Goal: Task Accomplishment & Management: Manage account settings

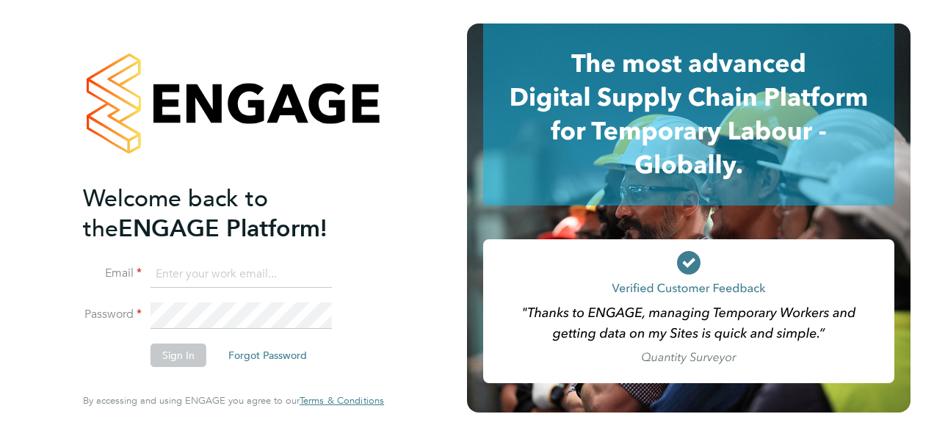
type input "kirsty.roberts@bgis.com"
click at [424, 291] on div "Welcome back to the ENGAGE Platform! Email kirsty.roberts@bgis.com Password Sig…" at bounding box center [233, 218] width 467 height 436
click at [170, 350] on button "Sign In" at bounding box center [179, 356] width 56 height 24
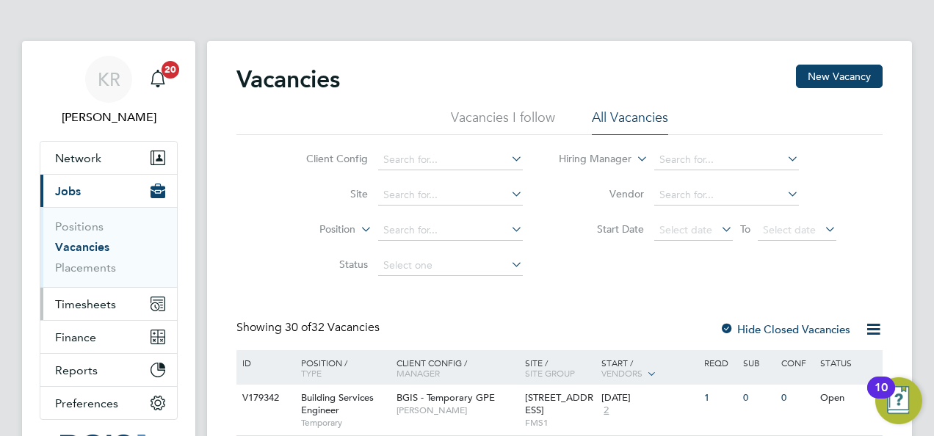
click at [84, 303] on span "Timesheets" at bounding box center [85, 305] width 61 height 14
click at [93, 307] on span "Timesheets" at bounding box center [85, 305] width 61 height 14
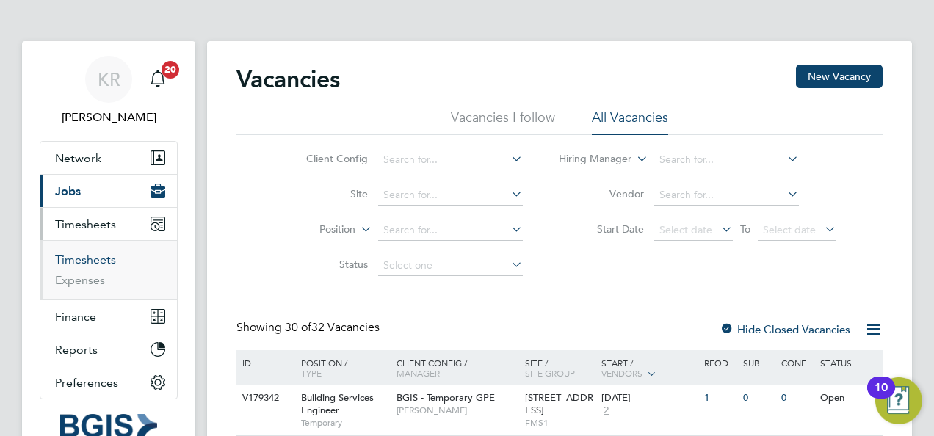
click at [91, 256] on link "Timesheets" at bounding box center [85, 260] width 61 height 14
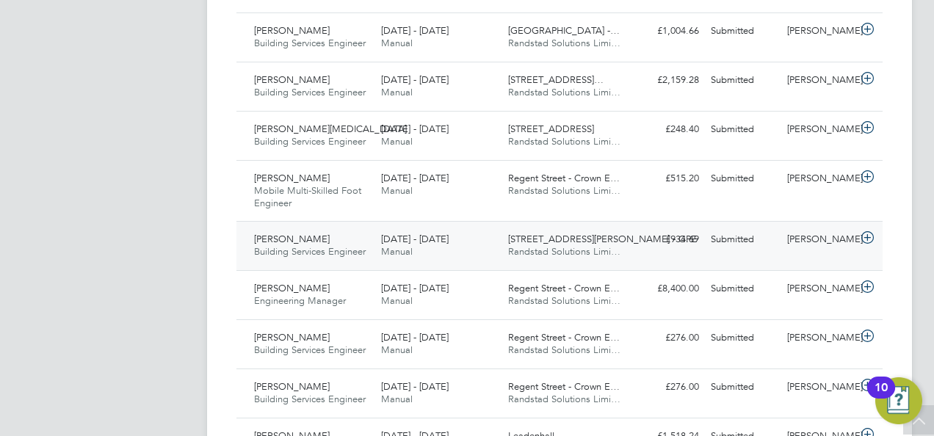
click at [865, 237] on icon at bounding box center [868, 238] width 18 height 12
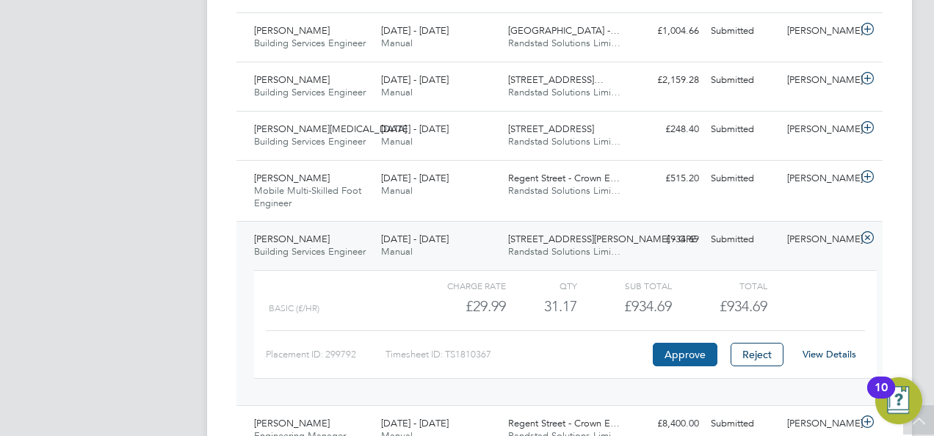
click at [685, 350] on button "Approve" at bounding box center [685, 355] width 65 height 24
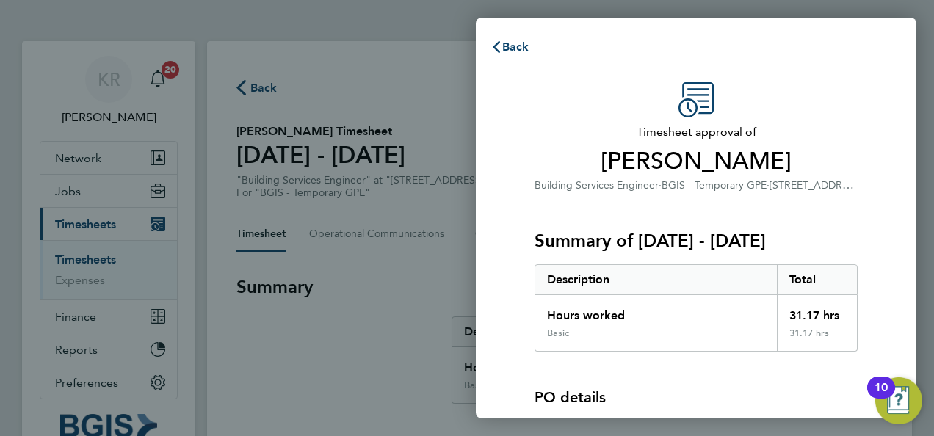
click at [909, 103] on div "Timesheet approval of Daniel Kamara Building Services Engineer · BGIS - Tempora…" at bounding box center [696, 334] width 441 height 538
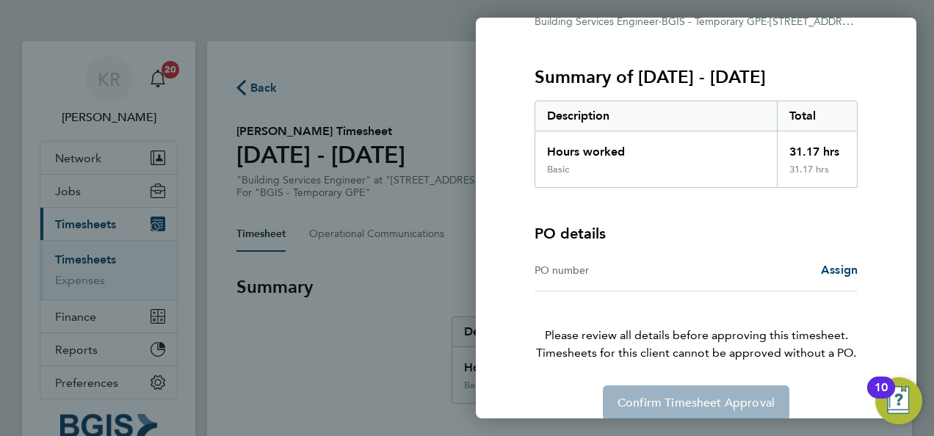
scroll to position [182, 0]
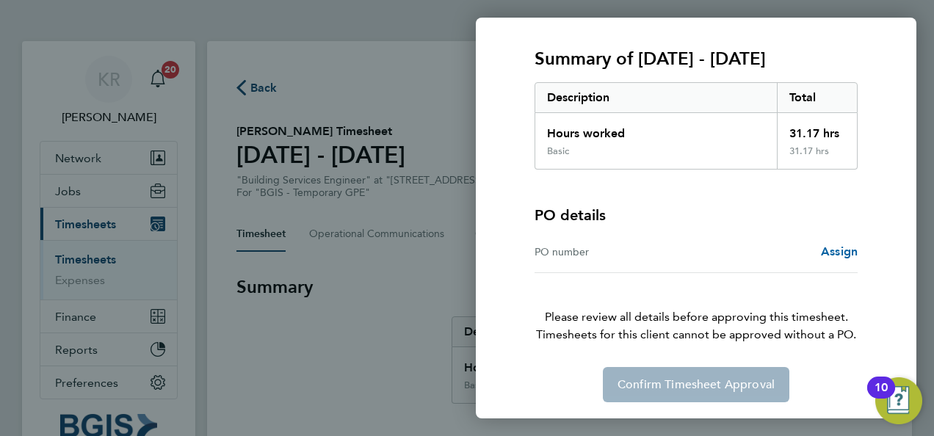
click at [849, 248] on span "Assign" at bounding box center [839, 252] width 37 height 14
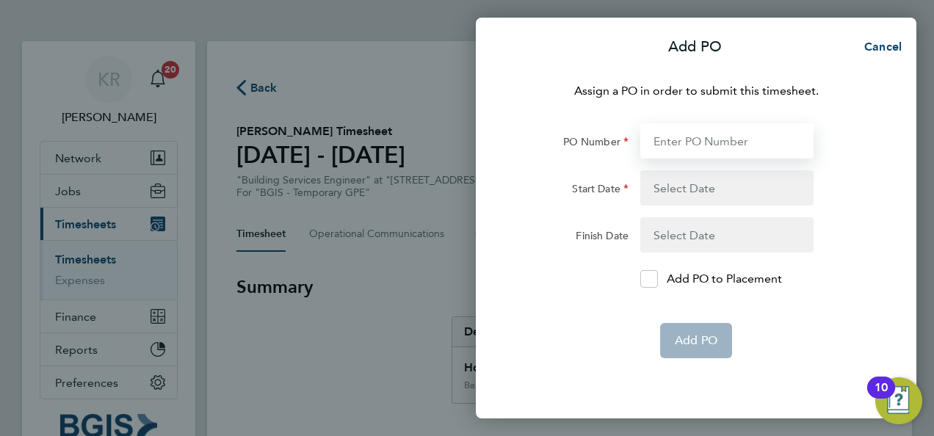
click at [695, 131] on input "PO Number" at bounding box center [727, 140] width 173 height 35
paste input "PO#25001234"
type input "PO#25001234"
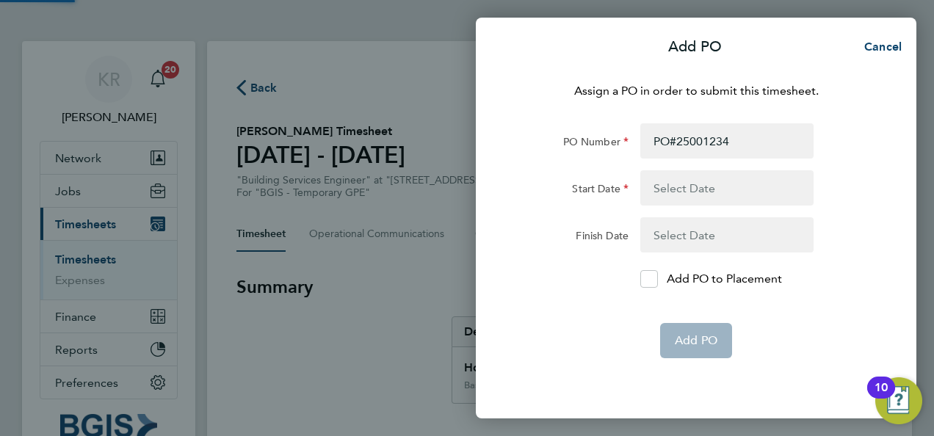
click at [710, 192] on button "button" at bounding box center [727, 187] width 173 height 35
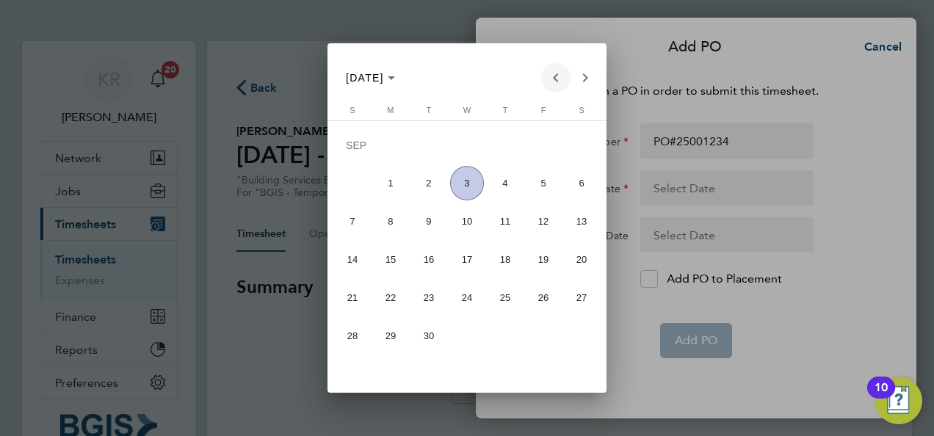
click at [554, 85] on span "Previous month" at bounding box center [555, 77] width 29 height 29
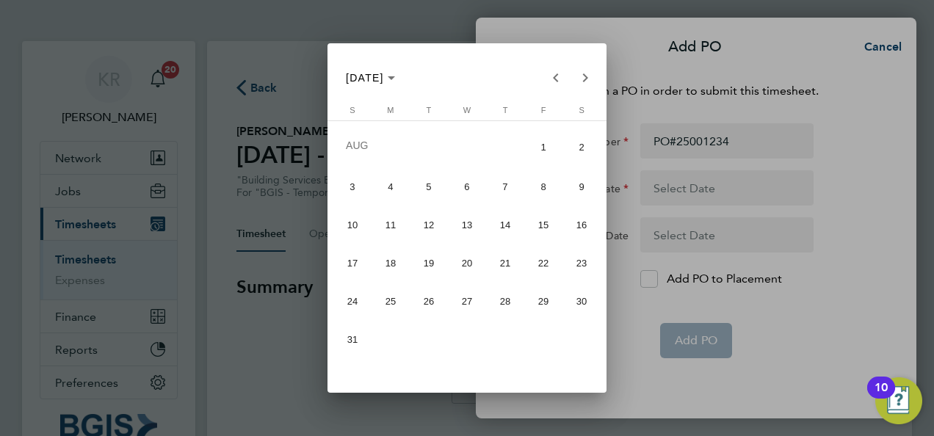
click at [584, 267] on span "23" at bounding box center [582, 263] width 35 height 35
type input "[DATE]"
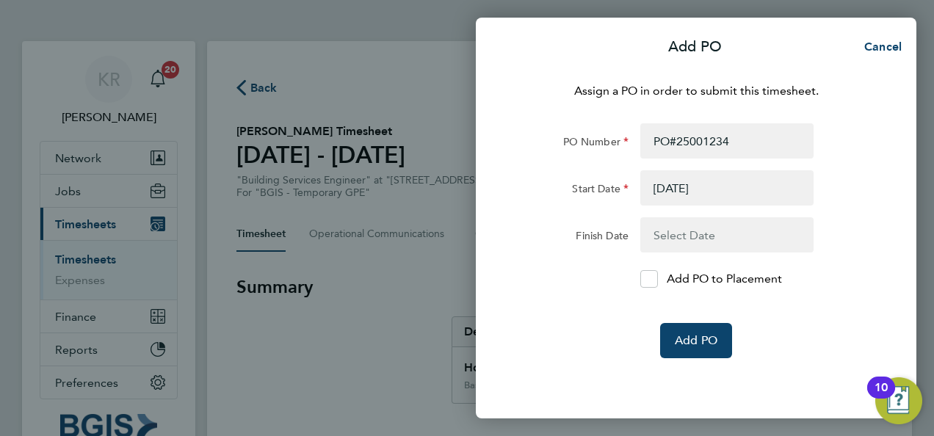
click at [681, 238] on button "button" at bounding box center [727, 234] width 173 height 35
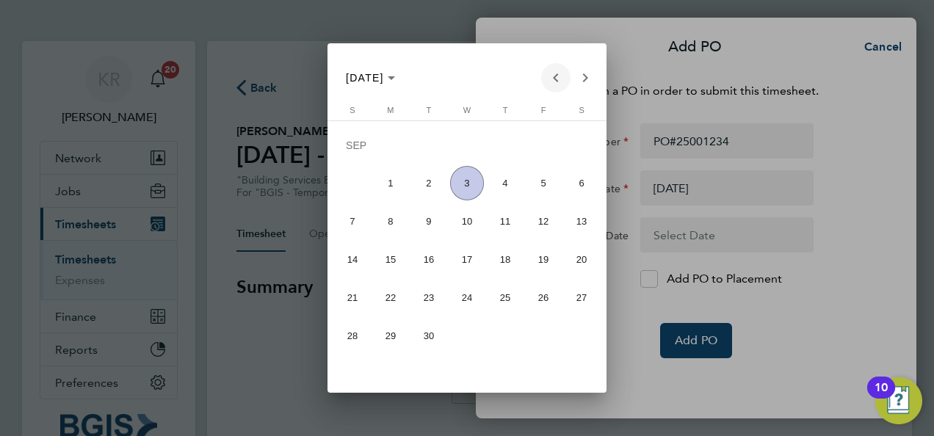
click at [549, 80] on span "Previous month" at bounding box center [555, 77] width 29 height 29
click at [547, 303] on span "29" at bounding box center [544, 301] width 35 height 35
type input "29 Aug 25"
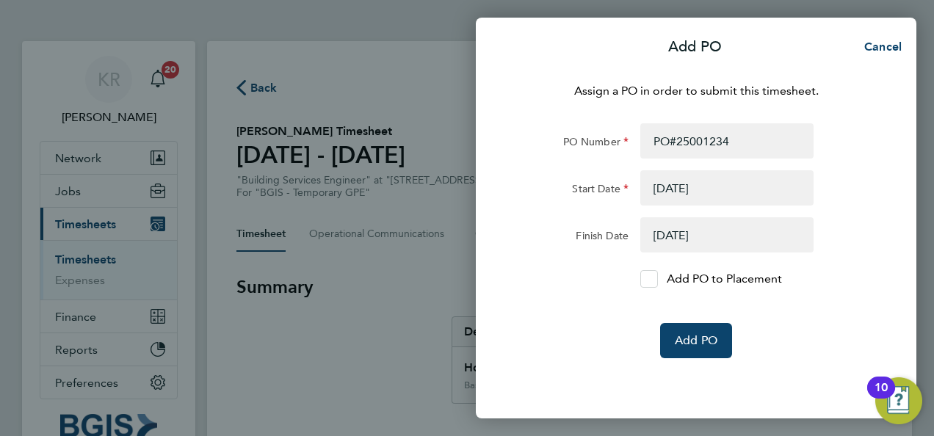
click at [648, 275] on icon at bounding box center [648, 280] width 11 height 10
click at [655, 279] on input "Add PO to Placement" at bounding box center [655, 279] width 0 height 0
click at [719, 347] on button "Add PO" at bounding box center [696, 340] width 72 height 35
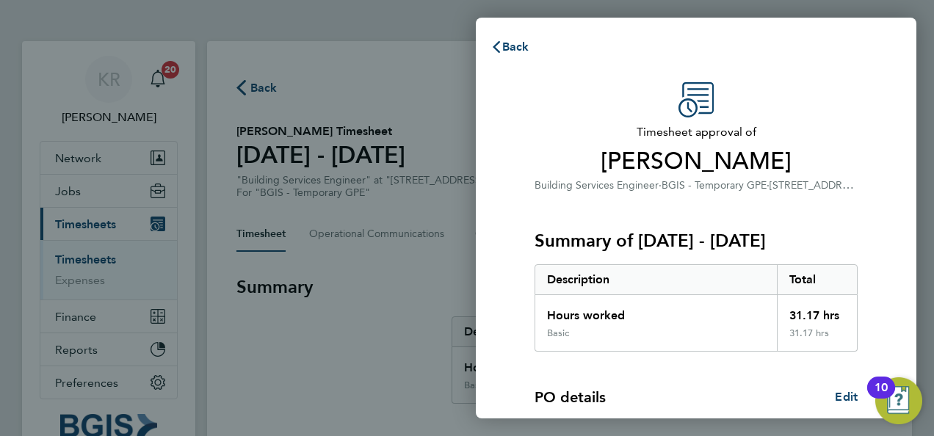
click at [889, 172] on div "Timesheet approval of Daniel Kamara Building Services Engineer · BGIS - Tempora…" at bounding box center [696, 375] width 441 height 621
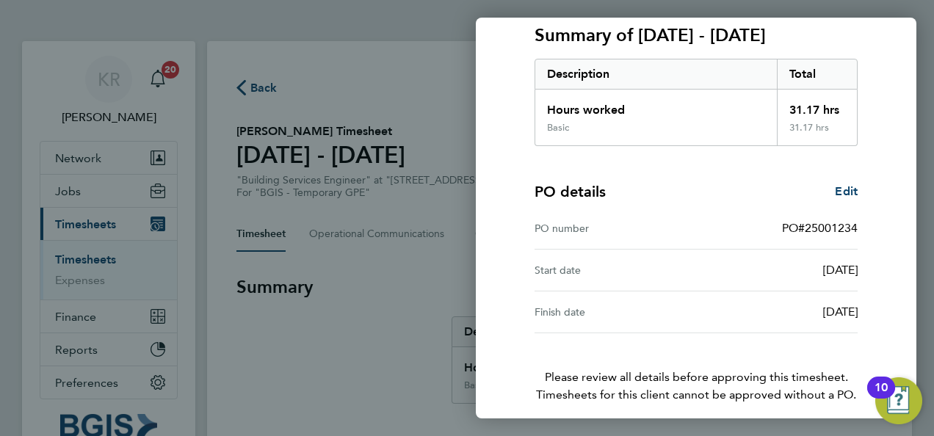
scroll to position [266, 0]
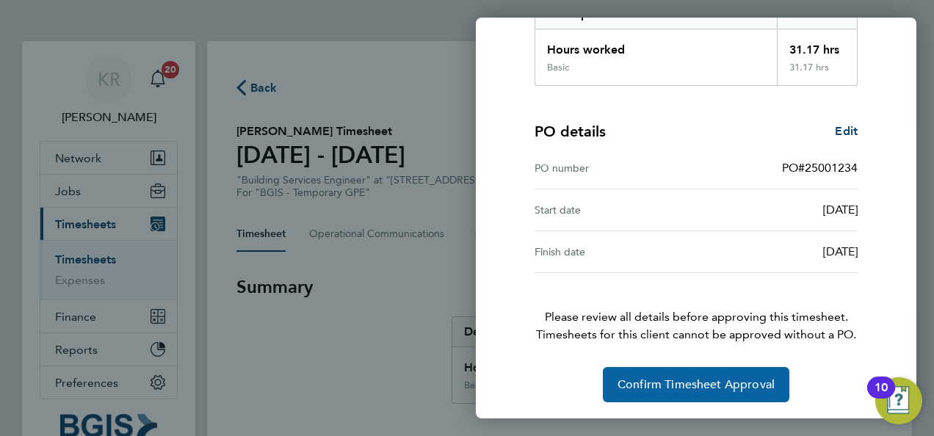
click at [699, 382] on span "Confirm Timesheet Approval" at bounding box center [696, 385] width 157 height 15
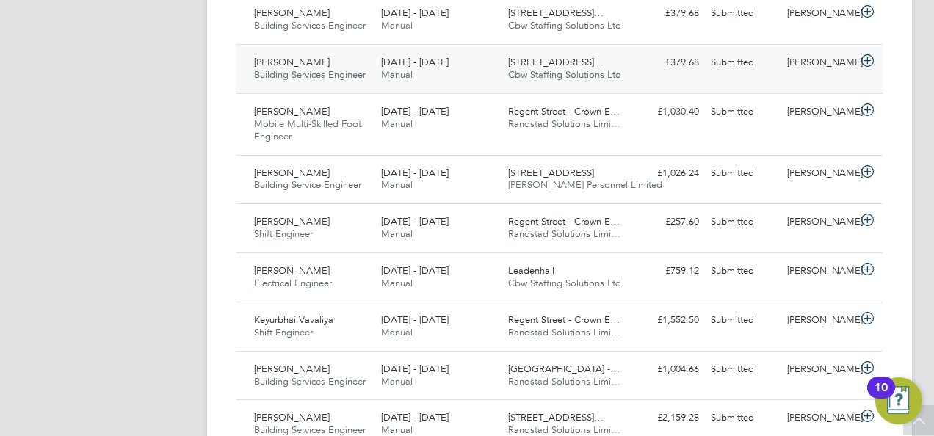
click at [868, 65] on icon at bounding box center [868, 61] width 18 height 12
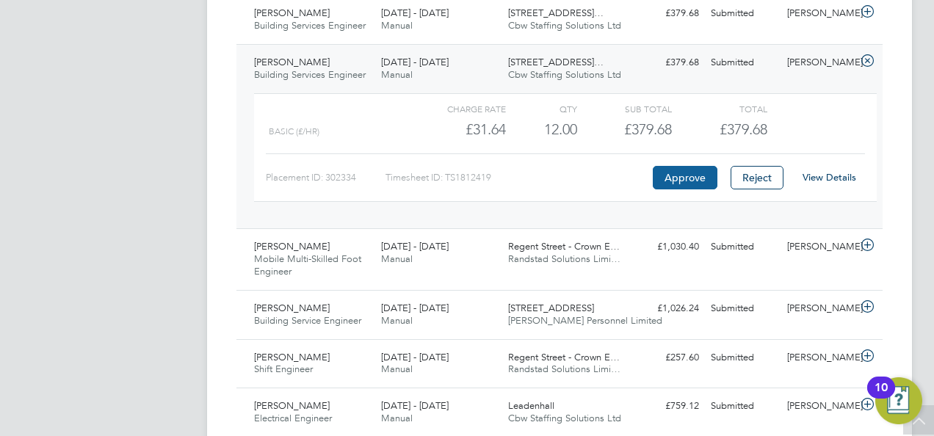
click at [680, 174] on button "Approve" at bounding box center [685, 178] width 65 height 24
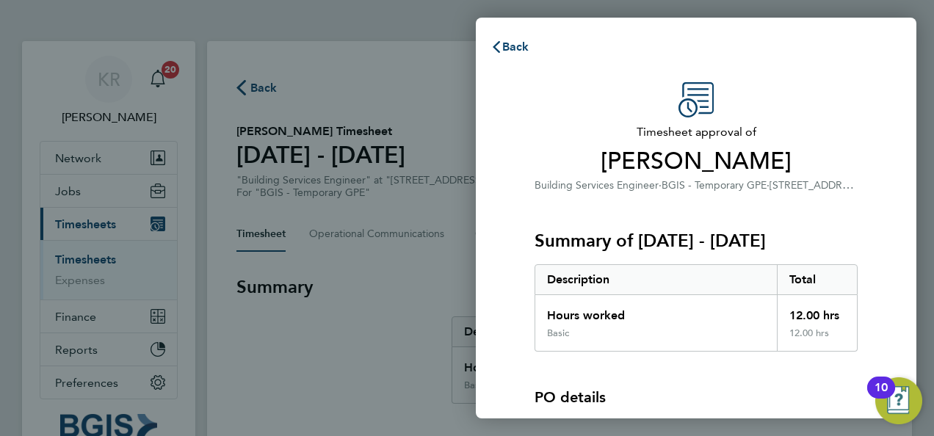
click at [851, 149] on span "[PERSON_NAME]" at bounding box center [696, 161] width 323 height 29
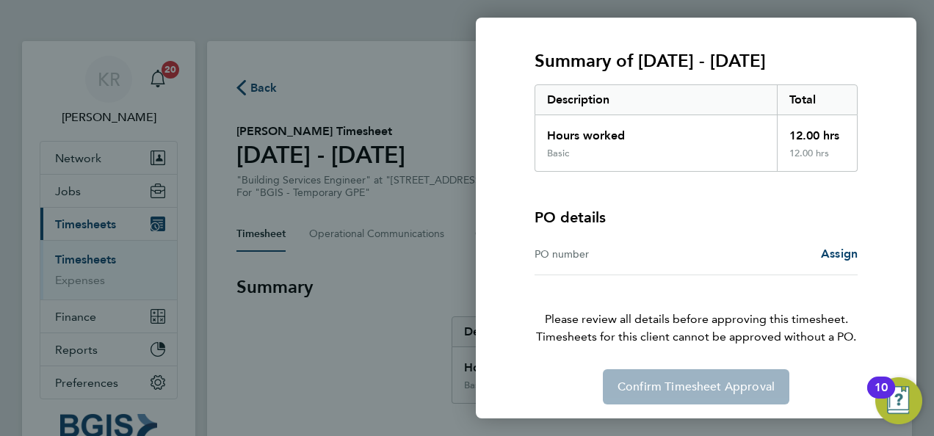
scroll to position [182, 0]
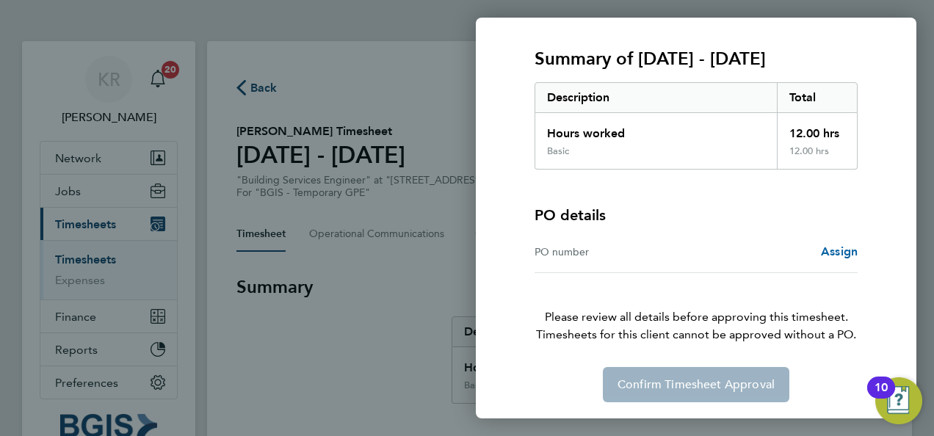
click at [840, 250] on span "Assign" at bounding box center [839, 252] width 37 height 14
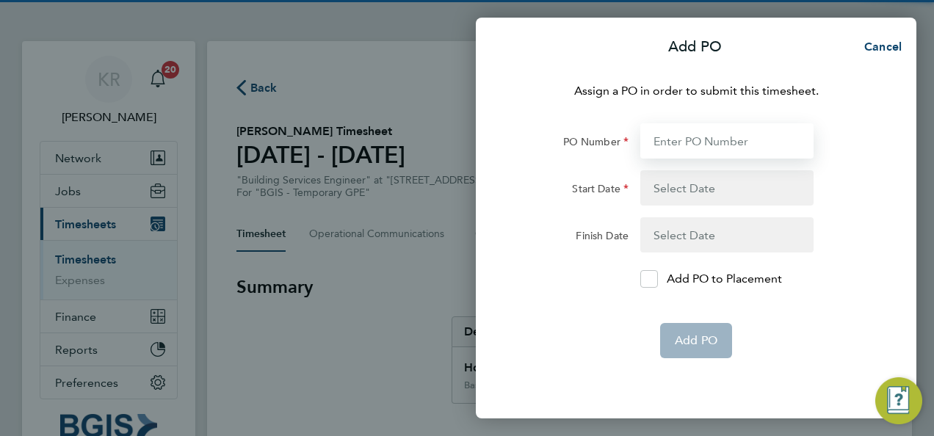
click at [679, 139] on input "PO Number" at bounding box center [727, 140] width 173 height 35
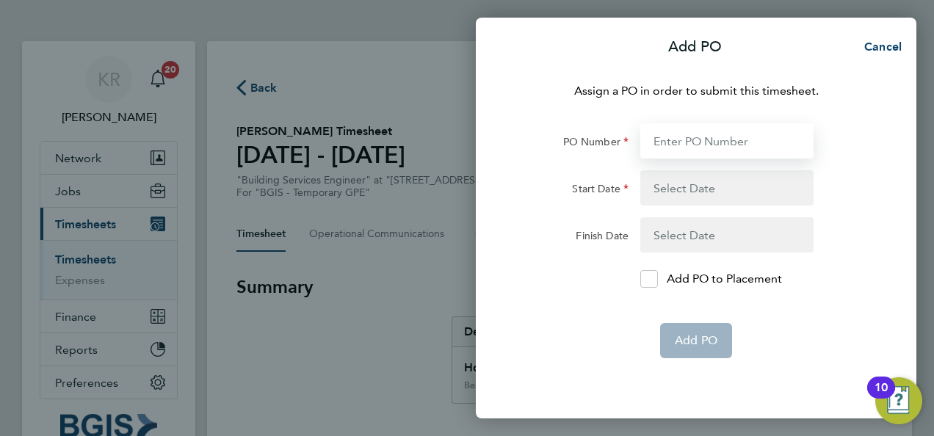
paste input "25001236"
type input "25001236"
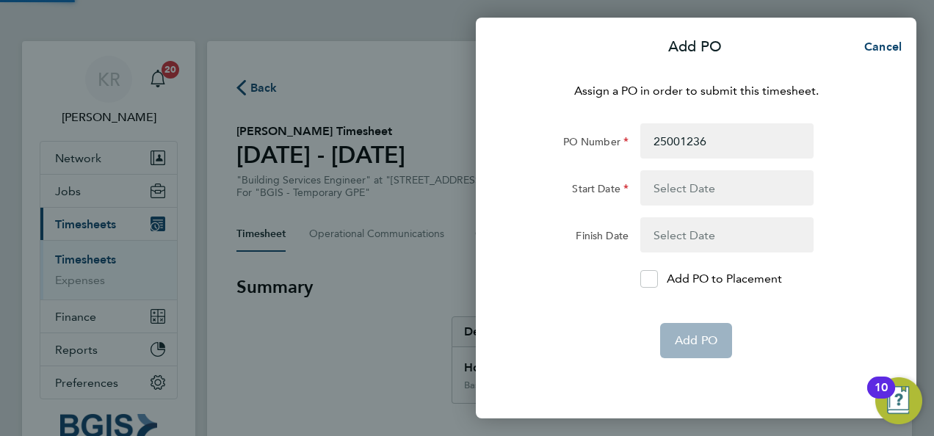
click at [702, 195] on button "button" at bounding box center [727, 187] width 173 height 35
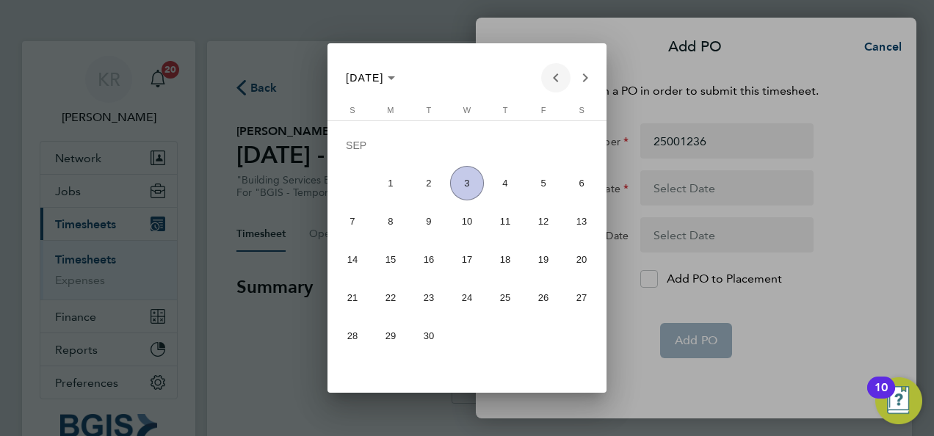
click at [553, 74] on span "Previous month" at bounding box center [555, 77] width 29 height 29
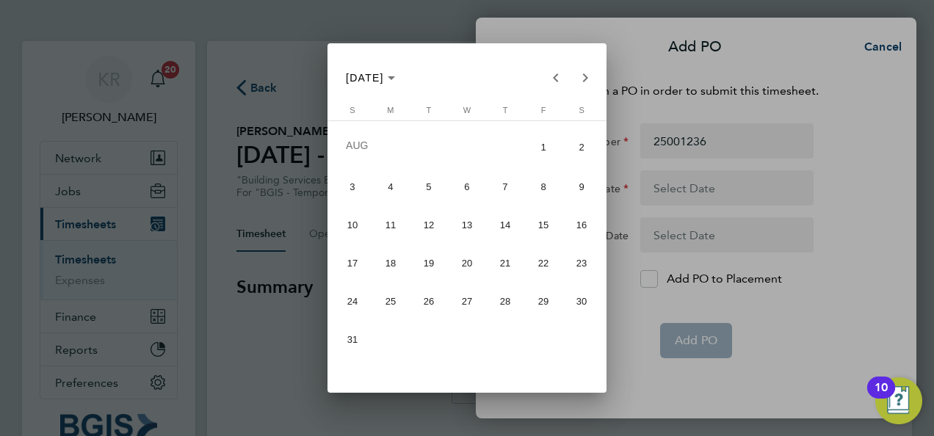
click at [573, 270] on span "23" at bounding box center [582, 263] width 35 height 35
type input "23 Aug 25"
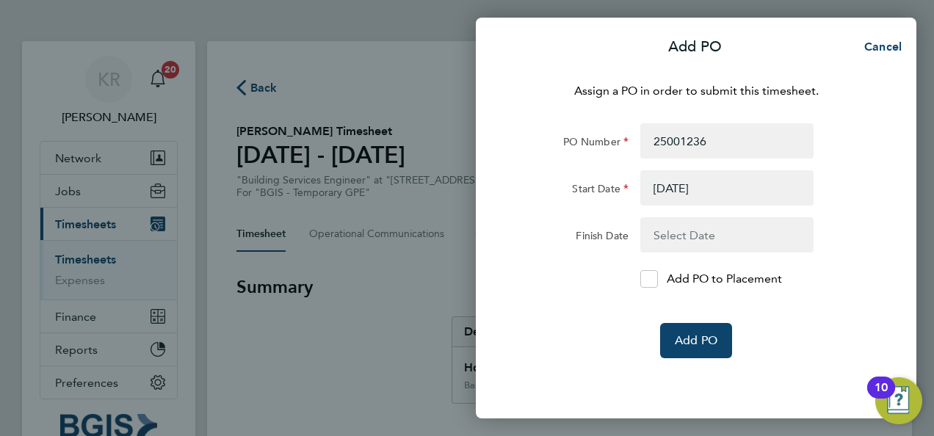
click at [692, 234] on button "button" at bounding box center [727, 234] width 173 height 35
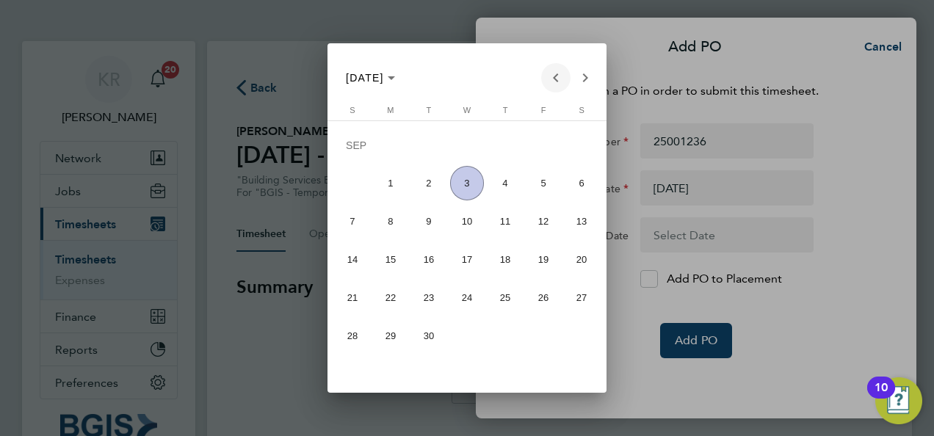
click at [559, 70] on span "Previous month" at bounding box center [555, 77] width 29 height 29
click at [549, 298] on span "29" at bounding box center [544, 301] width 35 height 35
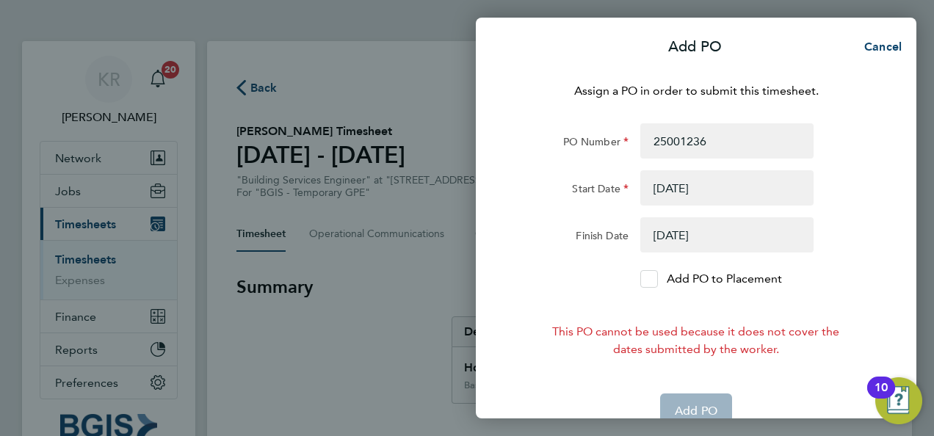
click at [649, 278] on icon at bounding box center [649, 280] width 11 height 10
click at [655, 279] on input "Add PO to Placement" at bounding box center [655, 279] width 0 height 0
click at [844, 237] on div "Finish Date 29 Aug 25" at bounding box center [696, 234] width 370 height 35
click at [707, 233] on button "button" at bounding box center [727, 234] width 173 height 35
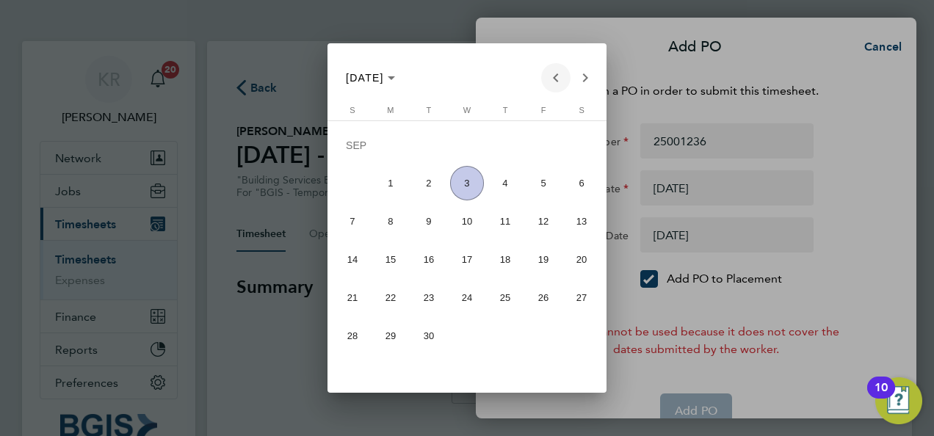
click at [558, 71] on span "Previous month" at bounding box center [555, 77] width 29 height 29
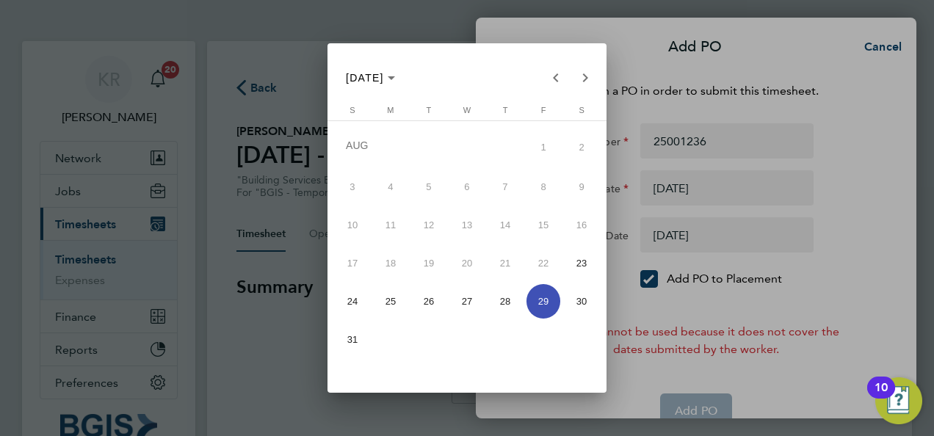
click at [583, 303] on span "30" at bounding box center [582, 301] width 35 height 35
type input "30 Aug 25"
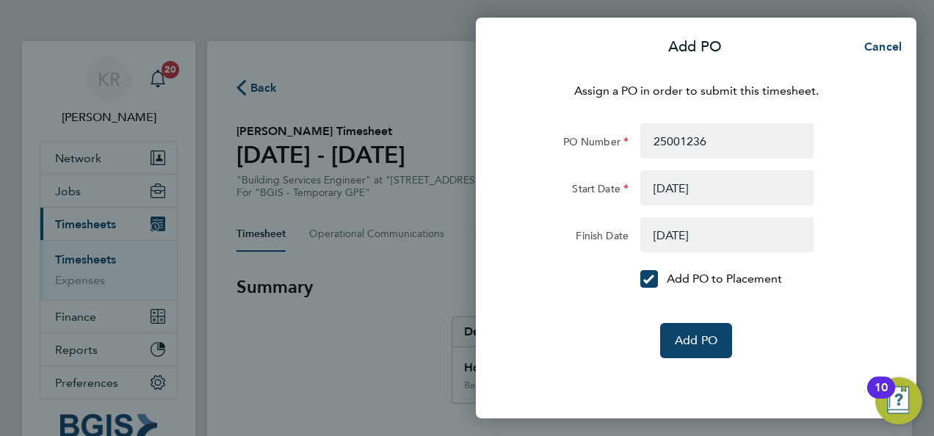
click at [858, 303] on form "PO Number 25001236 Start Date 23 Aug 25 Finish Date 30 Aug 25 Add PO to Placeme…" at bounding box center [696, 240] width 358 height 235
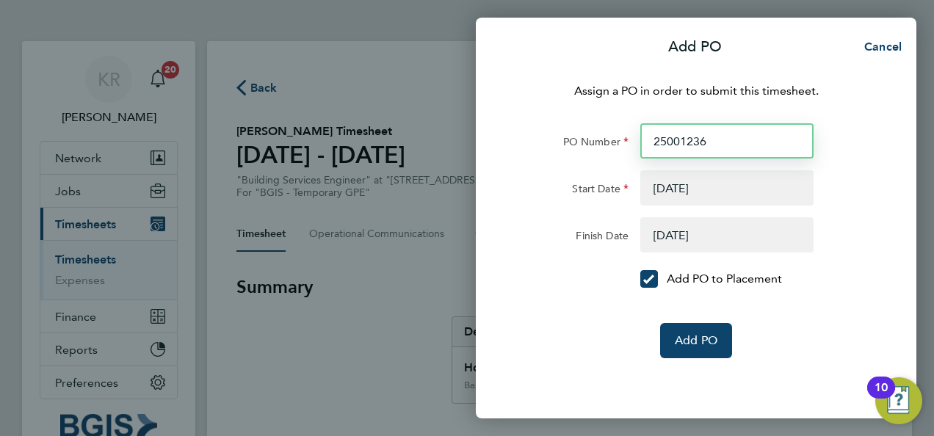
click at [654, 140] on input "25001236" at bounding box center [727, 140] width 173 height 35
type input "PO#25001236"
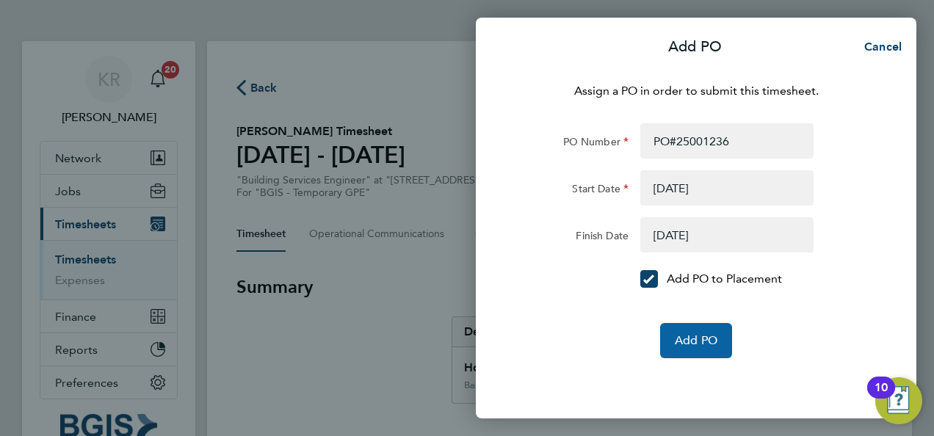
click at [698, 341] on span "Add PO" at bounding box center [696, 340] width 43 height 15
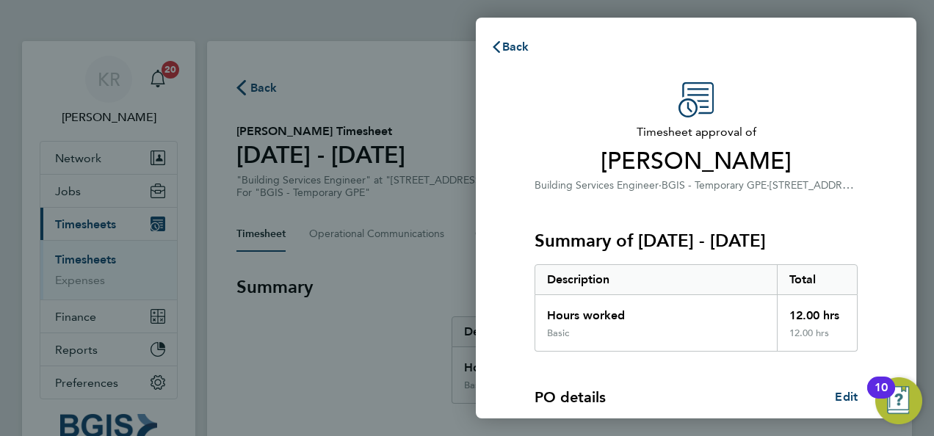
click at [853, 179] on span "[STREET_ADDRESS]" at bounding box center [816, 185] width 93 height 14
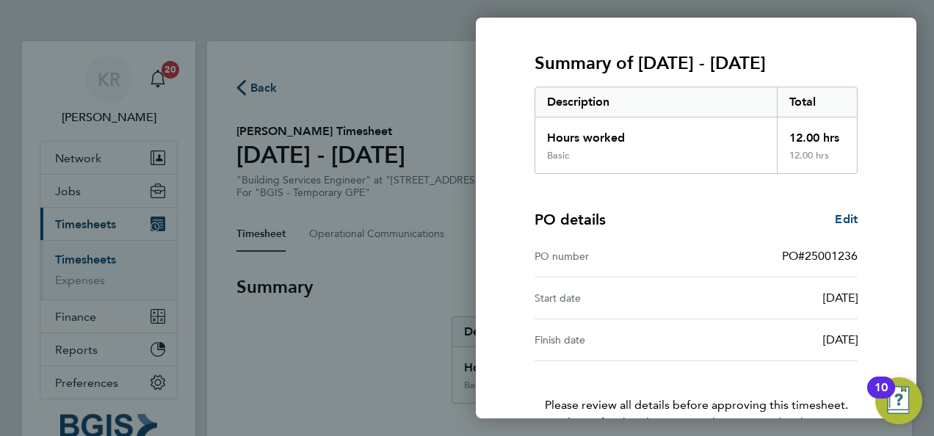
scroll to position [266, 0]
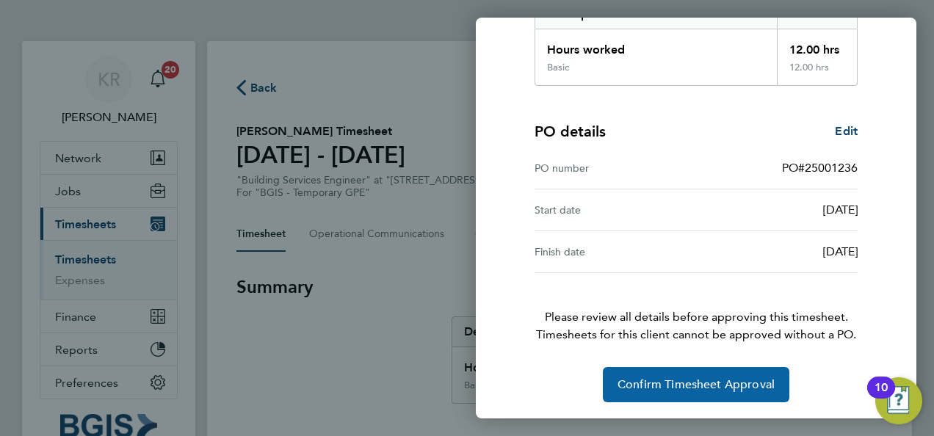
click at [742, 380] on span "Confirm Timesheet Approval" at bounding box center [696, 385] width 157 height 15
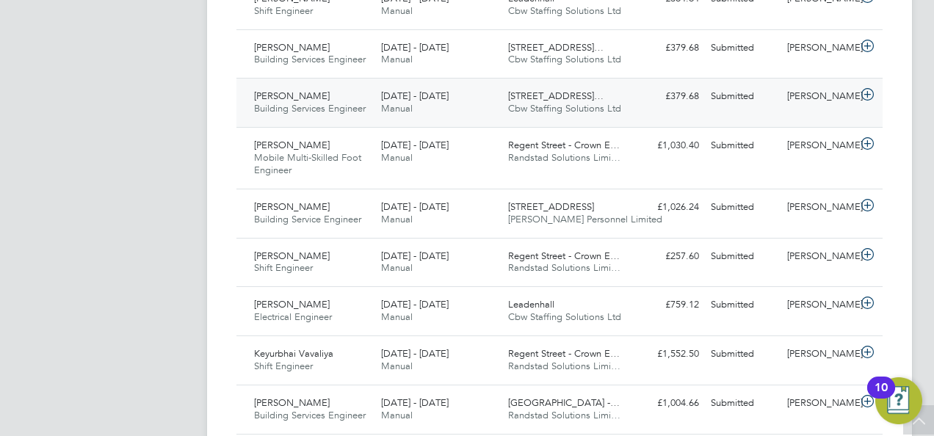
click at [865, 95] on icon at bounding box center [868, 95] width 18 height 12
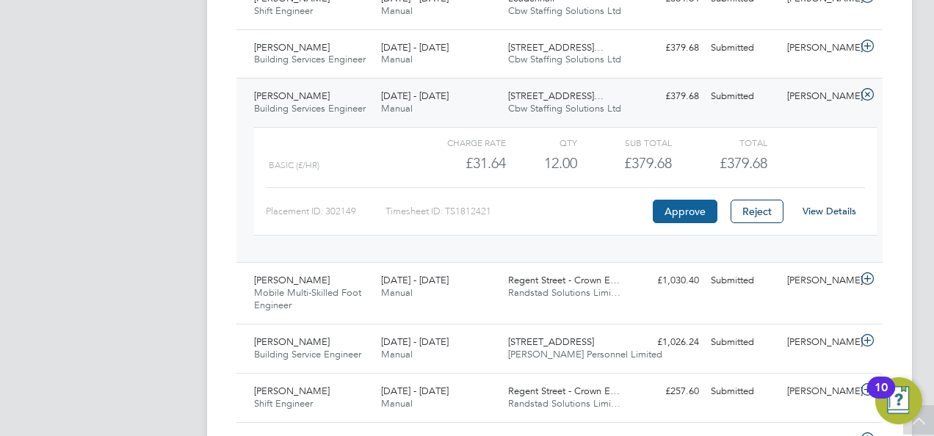
click at [677, 206] on button "Approve" at bounding box center [685, 212] width 65 height 24
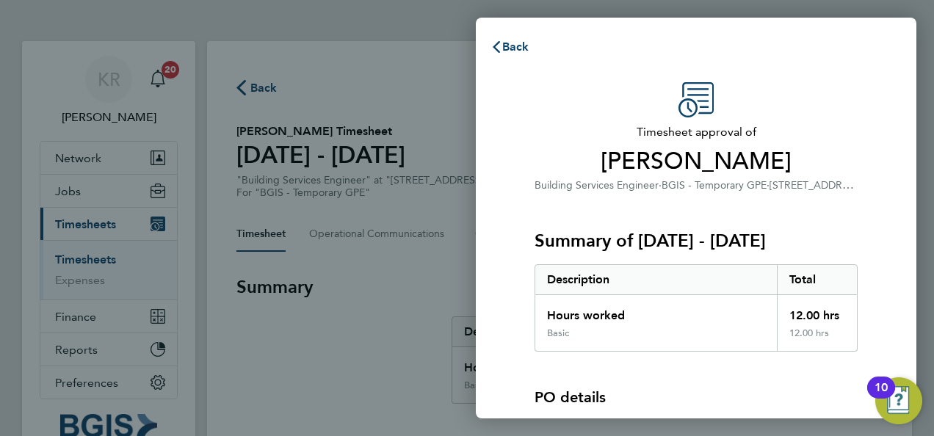
click at [832, 145] on h3 "Timesheet approval of [PERSON_NAME]" at bounding box center [696, 149] width 323 height 53
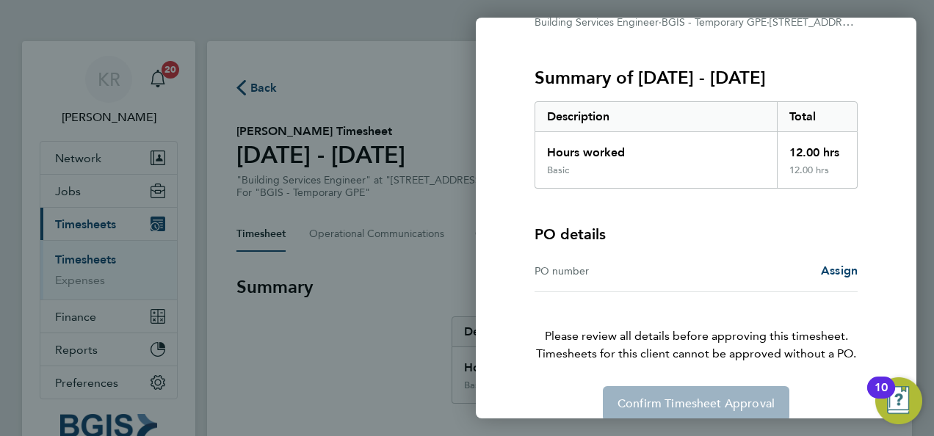
scroll to position [182, 0]
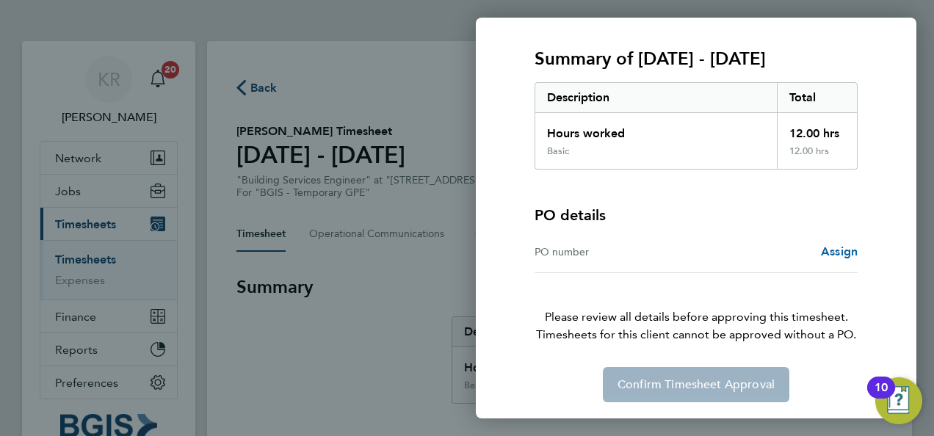
click at [843, 245] on span "Assign" at bounding box center [839, 252] width 37 height 14
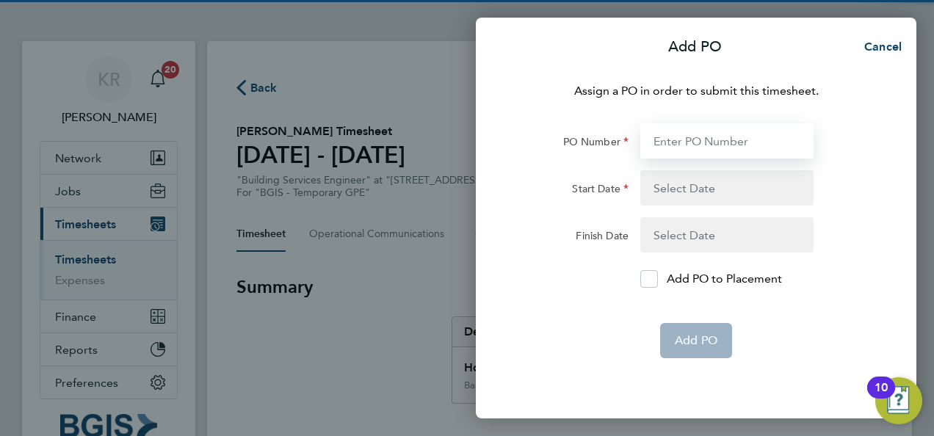
click at [710, 131] on input "PO Number" at bounding box center [727, 140] width 173 height 35
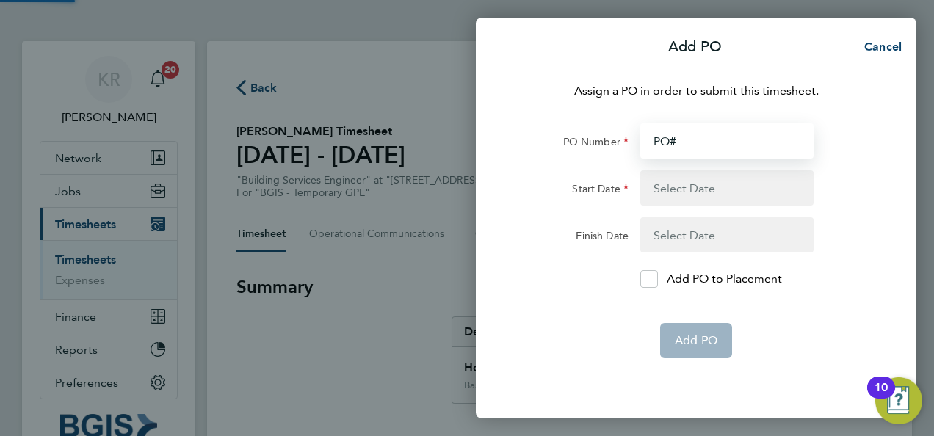
paste input "25001237"
type input "PO#25001237"
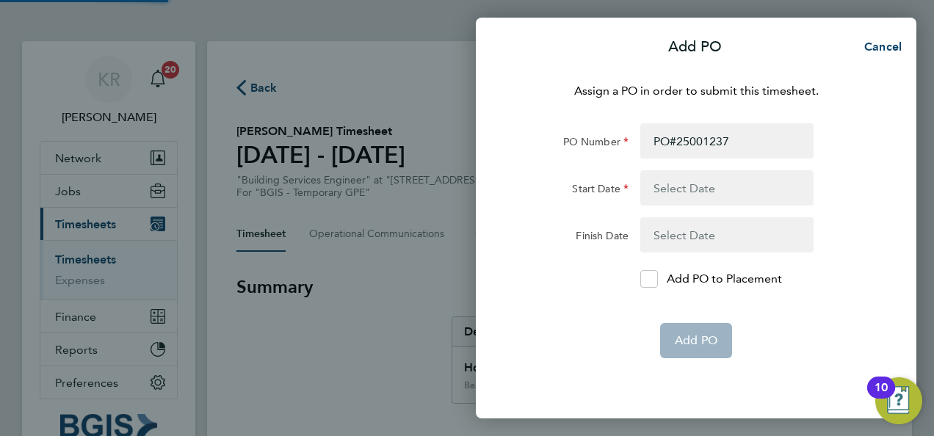
click at [708, 188] on button "button" at bounding box center [727, 187] width 173 height 35
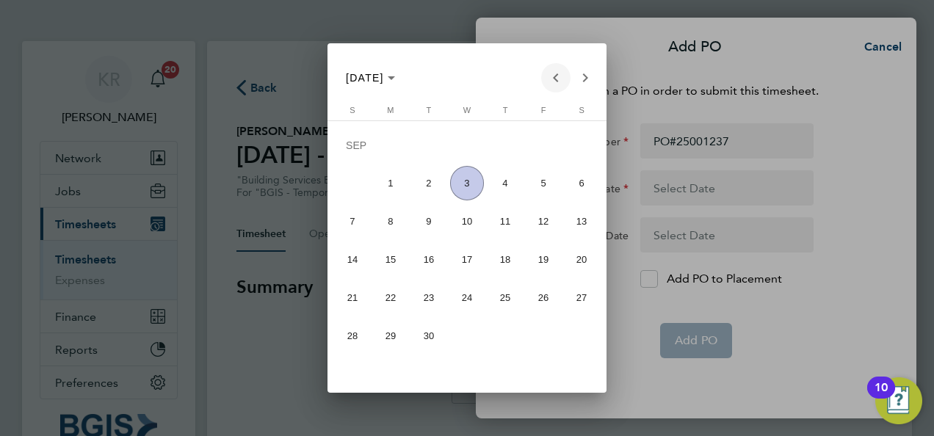
click at [547, 84] on span "Previous month" at bounding box center [555, 77] width 29 height 29
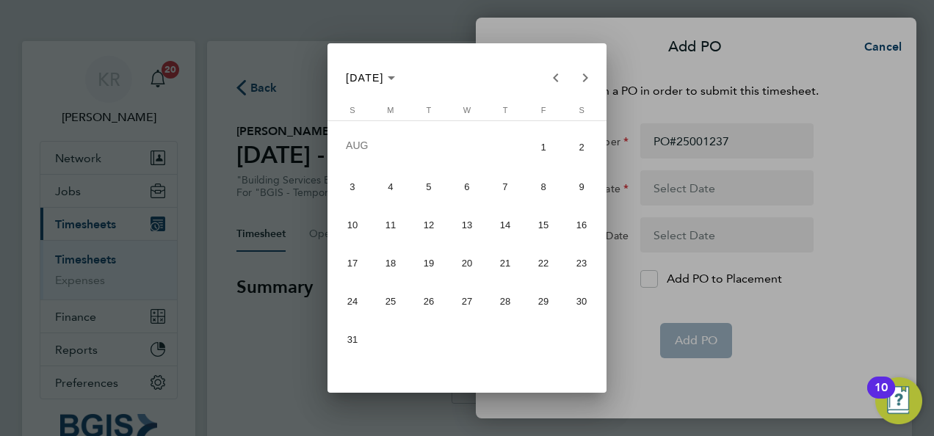
click at [576, 264] on span "23" at bounding box center [582, 263] width 35 height 35
type input "[DATE]"
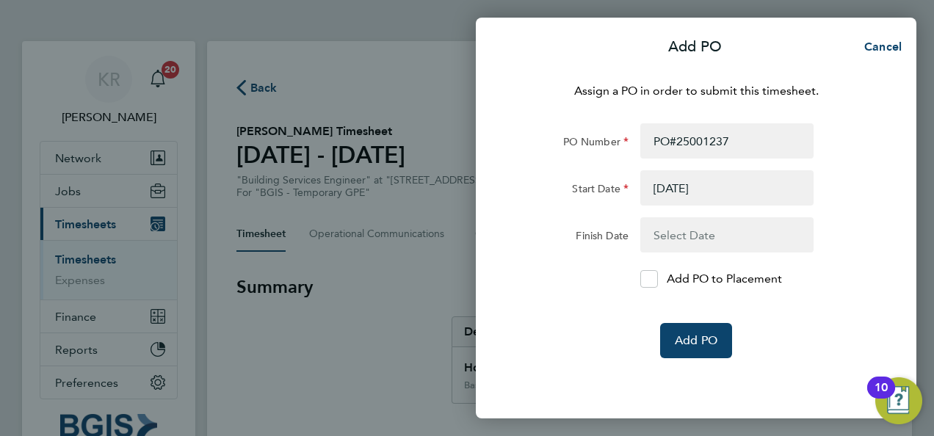
click at [708, 233] on button "button" at bounding box center [727, 234] width 173 height 35
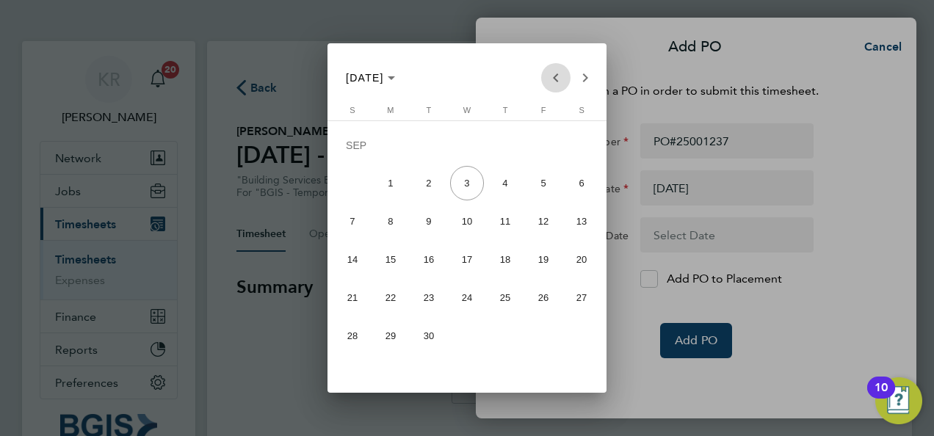
click at [555, 73] on span "Previous month" at bounding box center [555, 77] width 29 height 29
click at [582, 299] on span "30" at bounding box center [582, 301] width 35 height 35
type input "30 Aug 25"
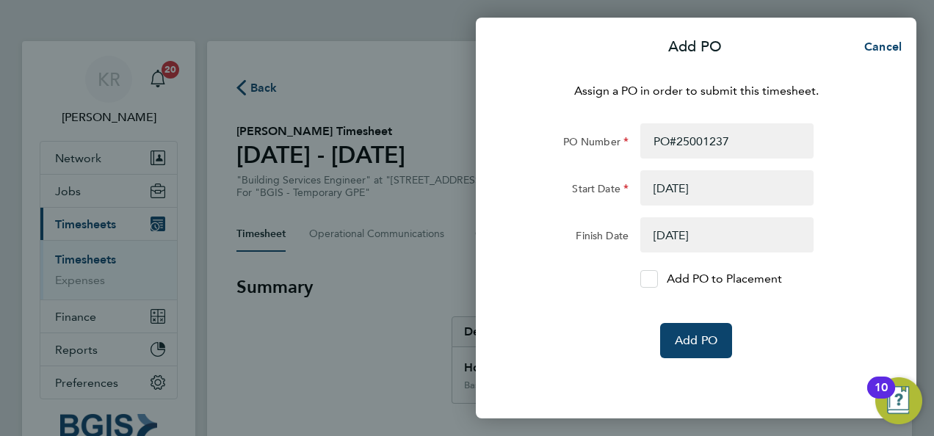
click at [652, 277] on icon at bounding box center [649, 280] width 11 height 10
click at [655, 279] on input "Add PO to Placement" at bounding box center [655, 279] width 0 height 0
click at [704, 336] on span "Add PO" at bounding box center [696, 340] width 43 height 15
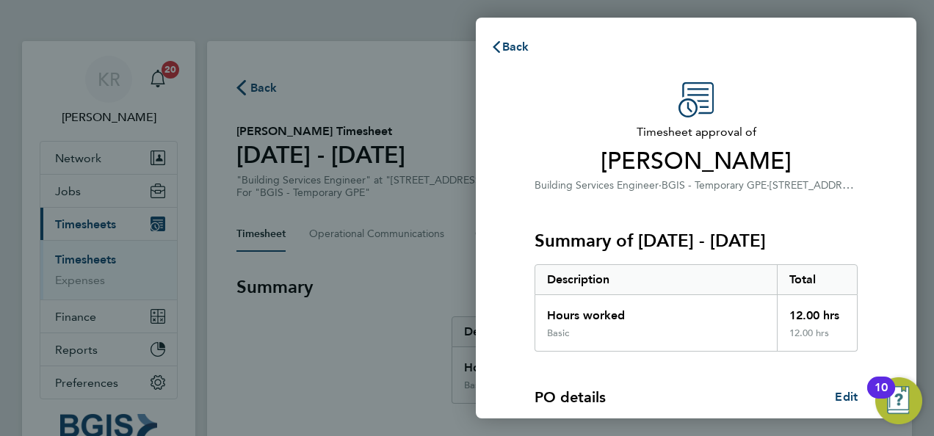
click at [782, 184] on span "[STREET_ADDRESS]" at bounding box center [816, 185] width 93 height 14
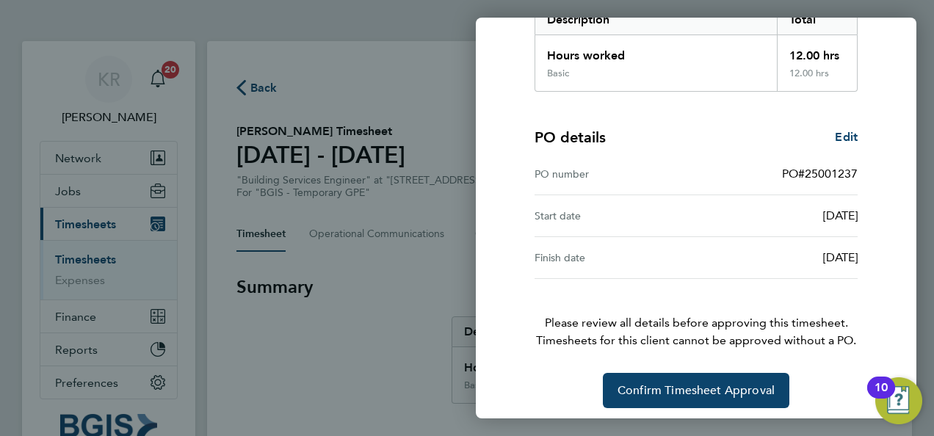
scroll to position [266, 0]
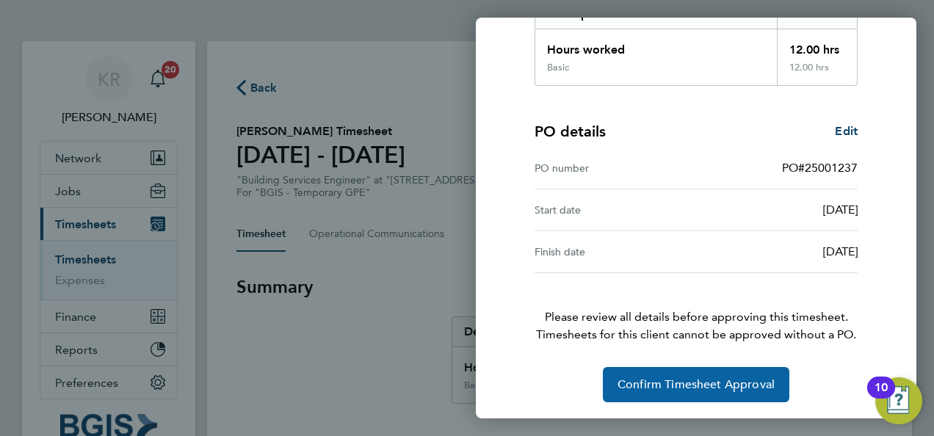
click at [730, 386] on span "Confirm Timesheet Approval" at bounding box center [696, 385] width 157 height 15
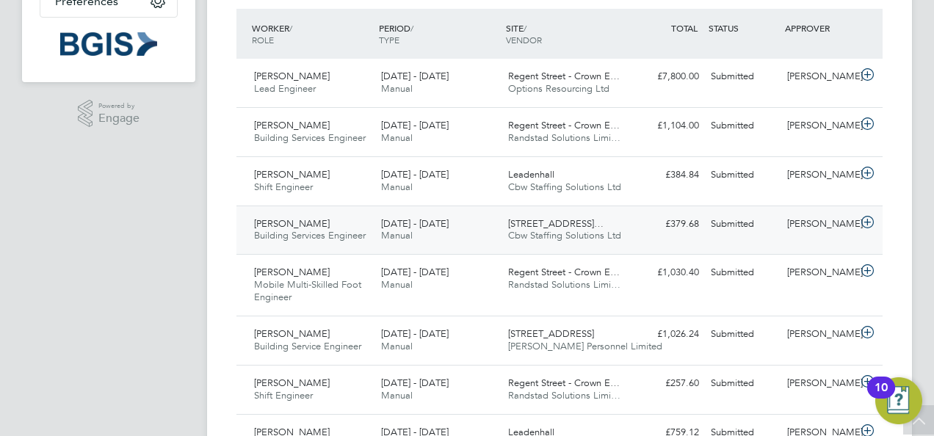
click at [871, 222] on icon at bounding box center [868, 223] width 18 height 12
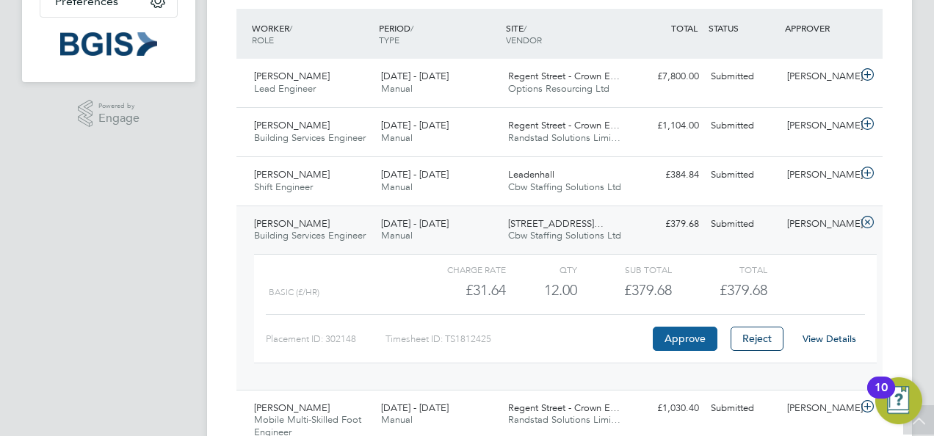
click at [688, 339] on button "Approve" at bounding box center [685, 339] width 65 height 24
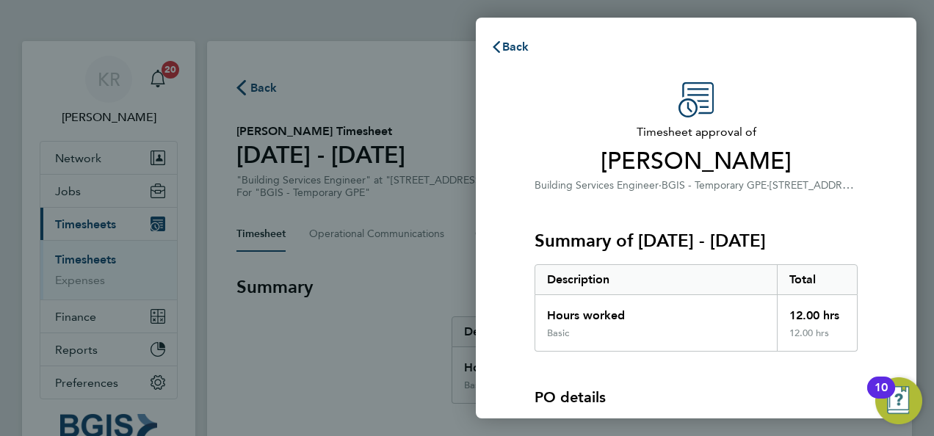
click at [827, 179] on app-interpunct "Building Services Engineer · BGIS - Temporary GPE · [STREET_ADDRESS]" at bounding box center [699, 185] width 328 height 14
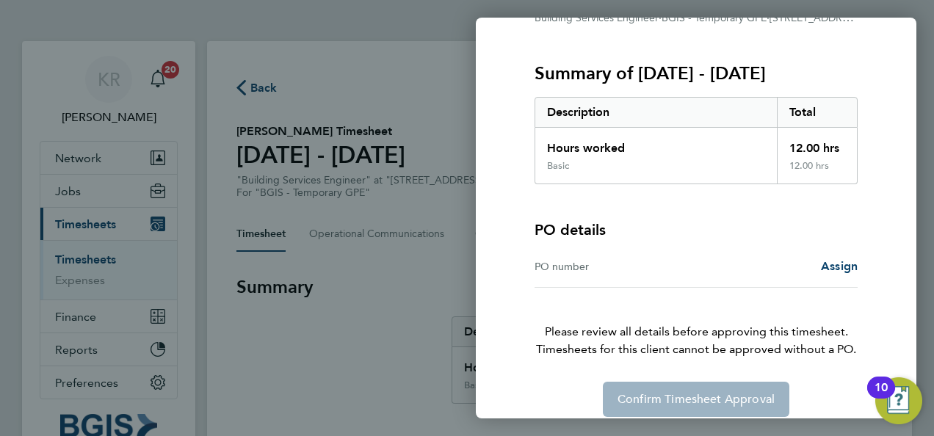
scroll to position [182, 0]
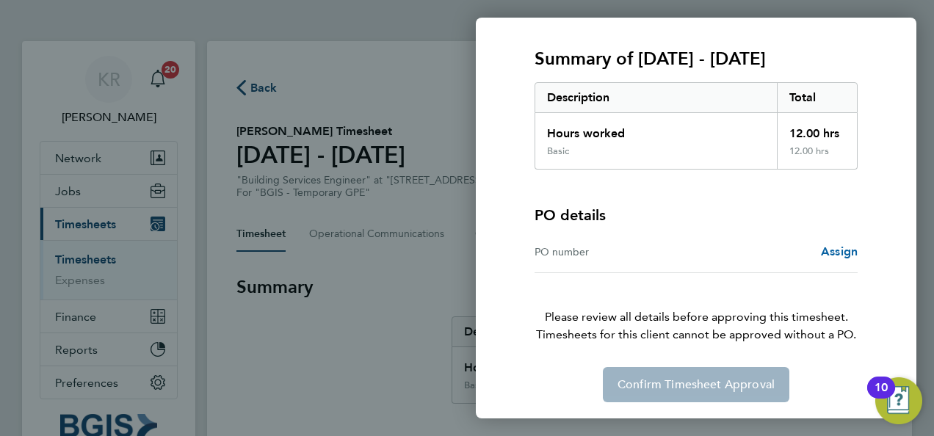
click at [842, 251] on span "Assign" at bounding box center [839, 252] width 37 height 14
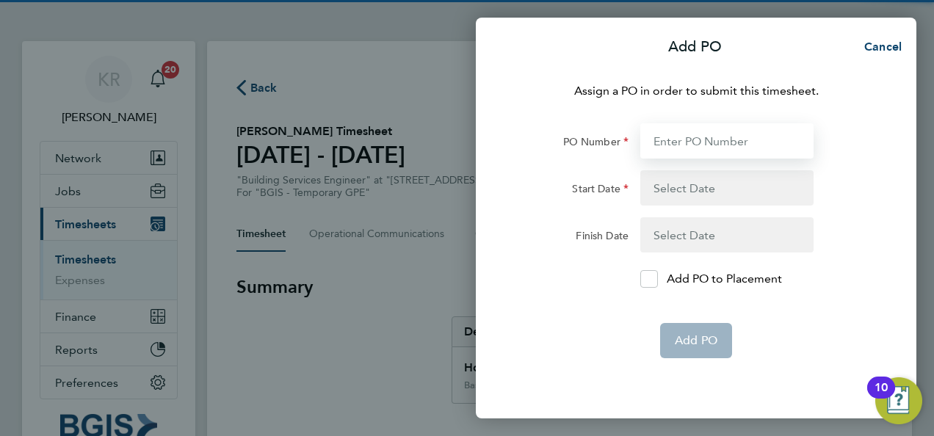
click at [687, 144] on input "PO Number" at bounding box center [727, 140] width 173 height 35
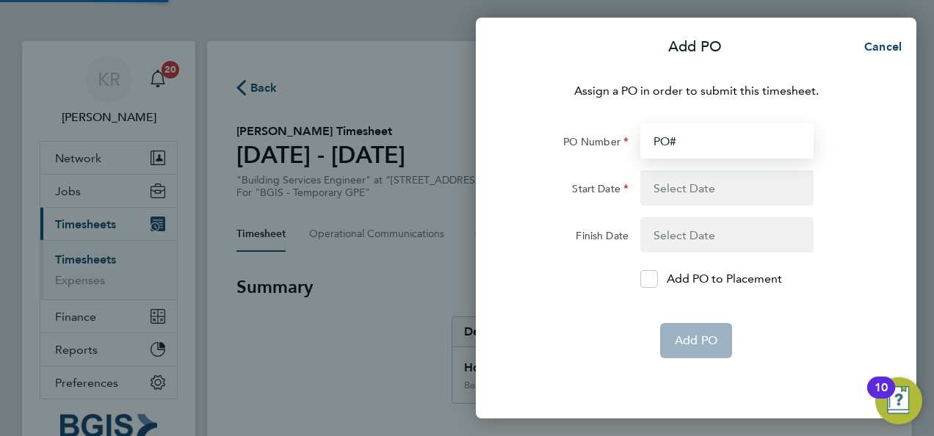
paste input "25001238"
type input "PO#25001238"
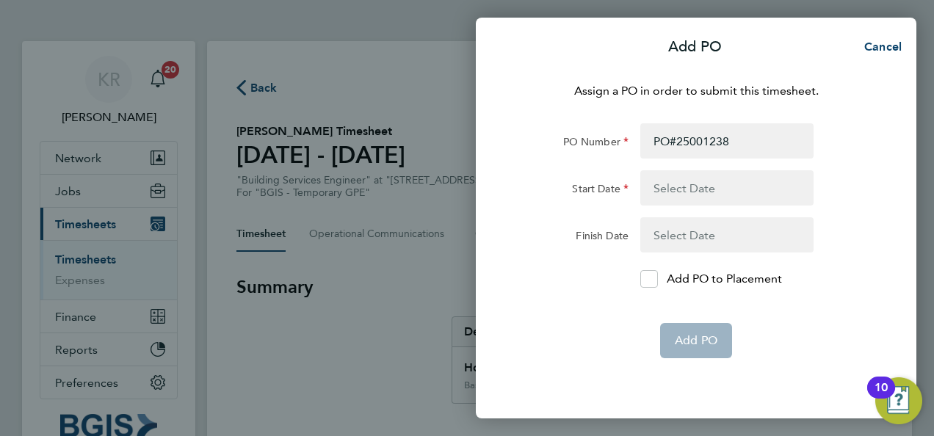
click at [706, 193] on button "button" at bounding box center [727, 187] width 173 height 35
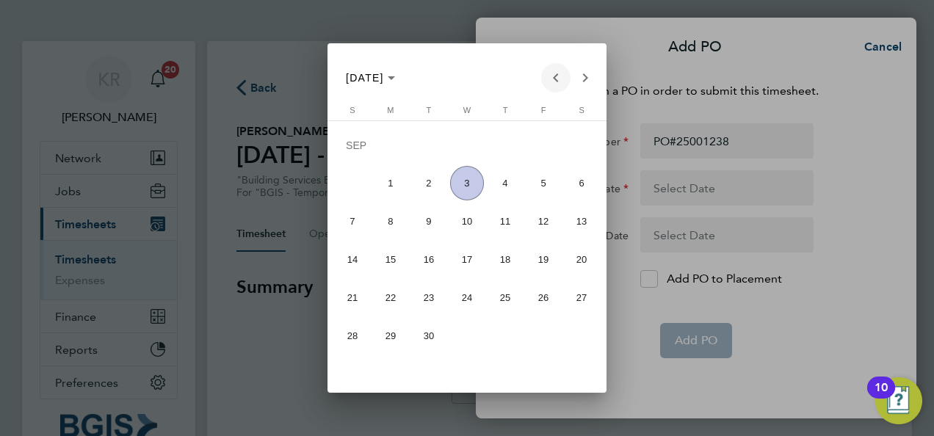
click at [558, 75] on span "Previous month" at bounding box center [555, 77] width 29 height 29
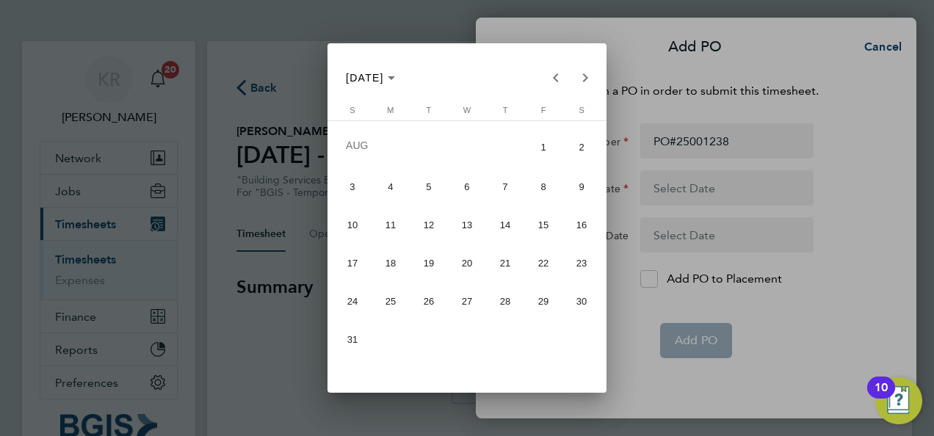
click at [567, 272] on span "23" at bounding box center [582, 263] width 35 height 35
type input "[DATE]"
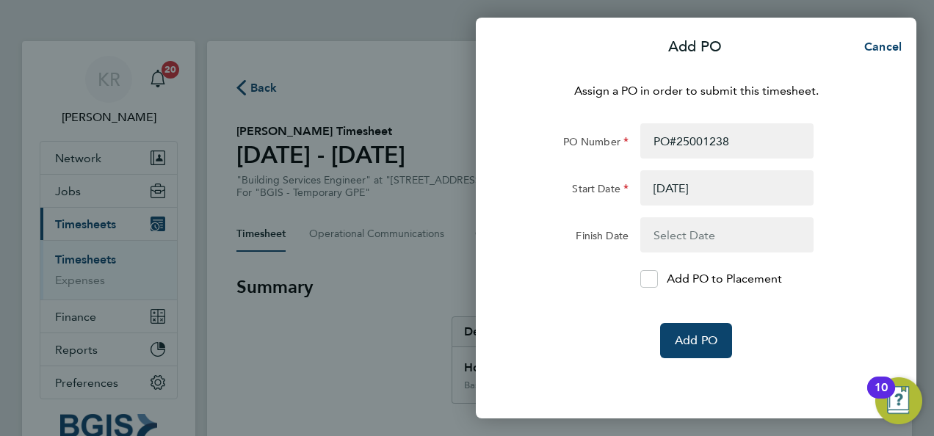
click at [702, 224] on button "button" at bounding box center [727, 234] width 173 height 35
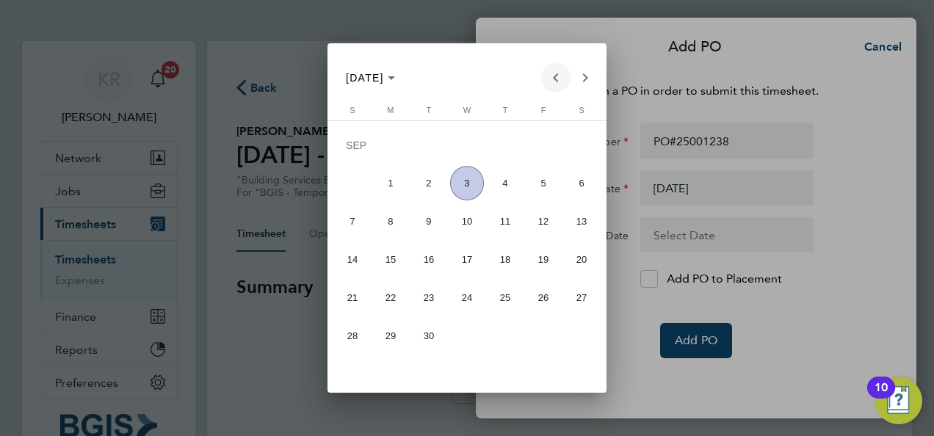
click at [549, 79] on span "Previous month" at bounding box center [555, 77] width 29 height 29
click at [581, 298] on span "30" at bounding box center [582, 301] width 35 height 35
type input "30 Aug 25"
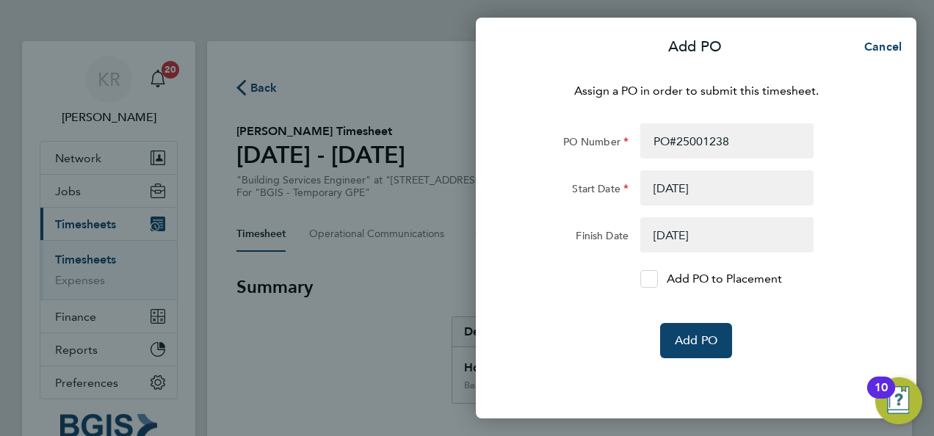
click at [649, 281] on icon at bounding box center [649, 280] width 11 height 10
click at [655, 279] on input "Add PO to Placement" at bounding box center [655, 279] width 0 height 0
click at [702, 342] on span "Add PO" at bounding box center [696, 340] width 43 height 15
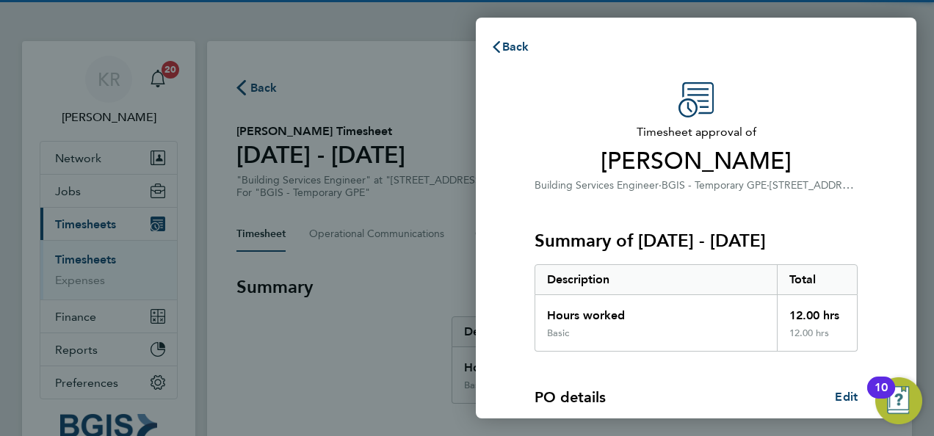
click at [848, 148] on span "Leon Hendricks" at bounding box center [696, 161] width 323 height 29
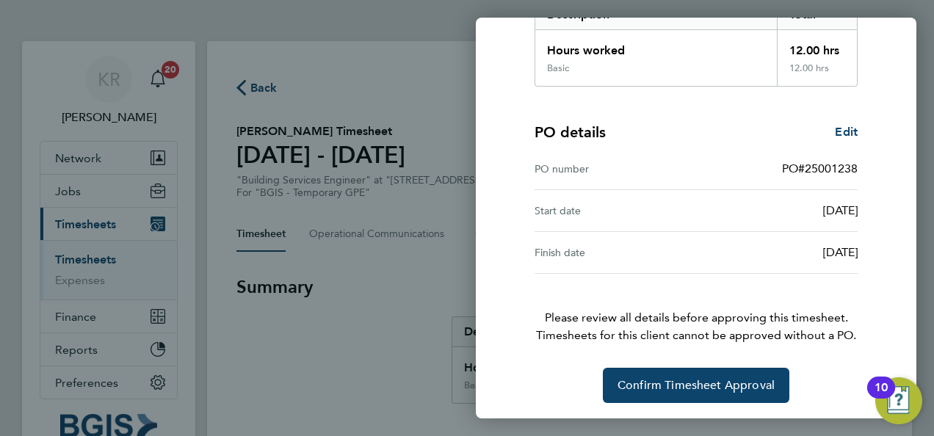
scroll to position [266, 0]
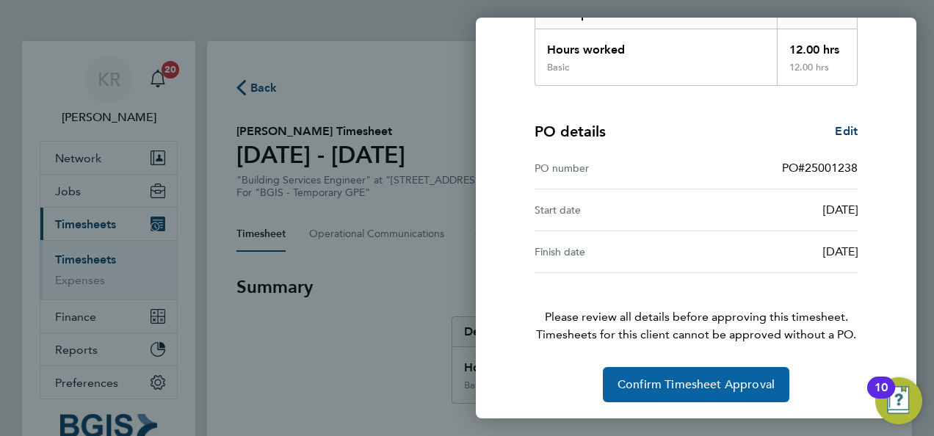
click at [746, 383] on span "Confirm Timesheet Approval" at bounding box center [696, 385] width 157 height 15
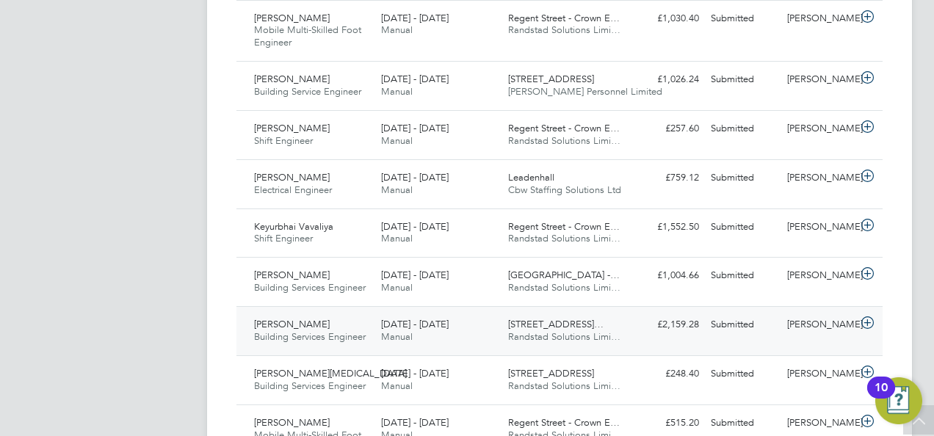
click at [868, 322] on icon at bounding box center [868, 323] width 18 height 12
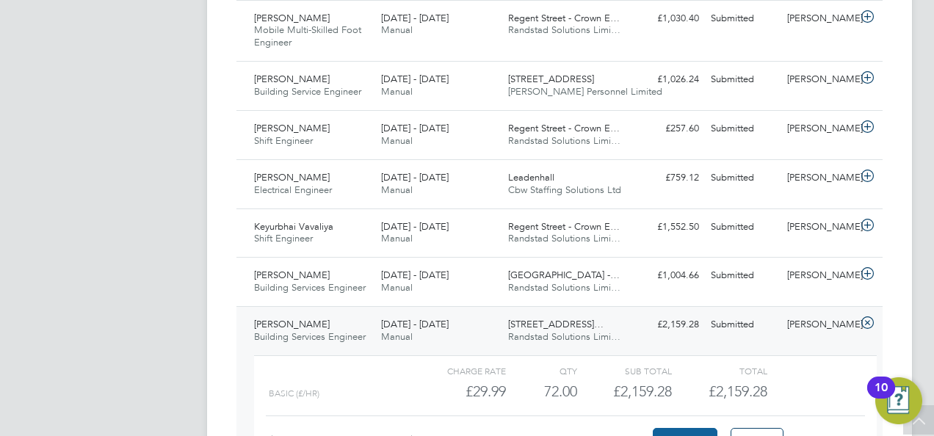
click at [689, 432] on button "Approve" at bounding box center [685, 440] width 65 height 24
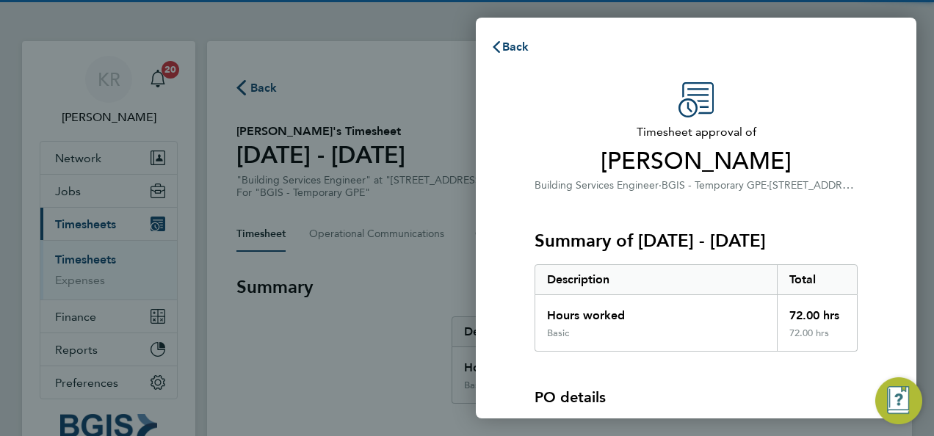
click at [875, 195] on div "Timesheet approval of [PERSON_NAME] Building Services Engineer · BGIS - Tempora…" at bounding box center [696, 333] width 358 height 502
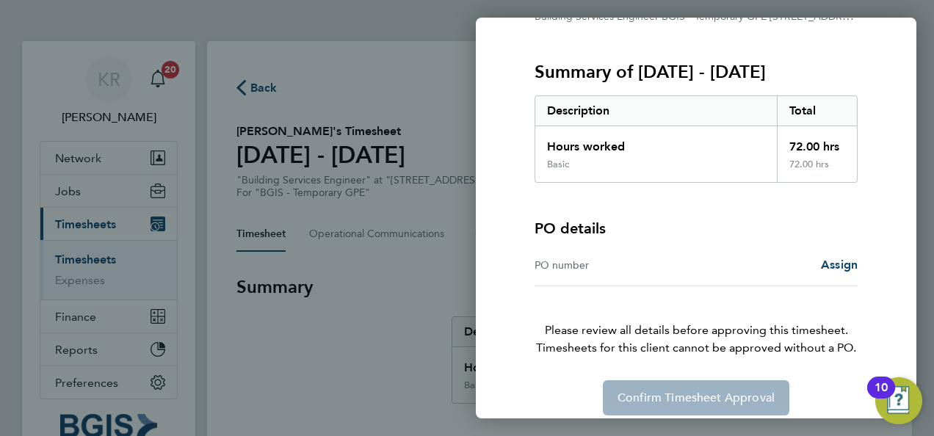
scroll to position [182, 0]
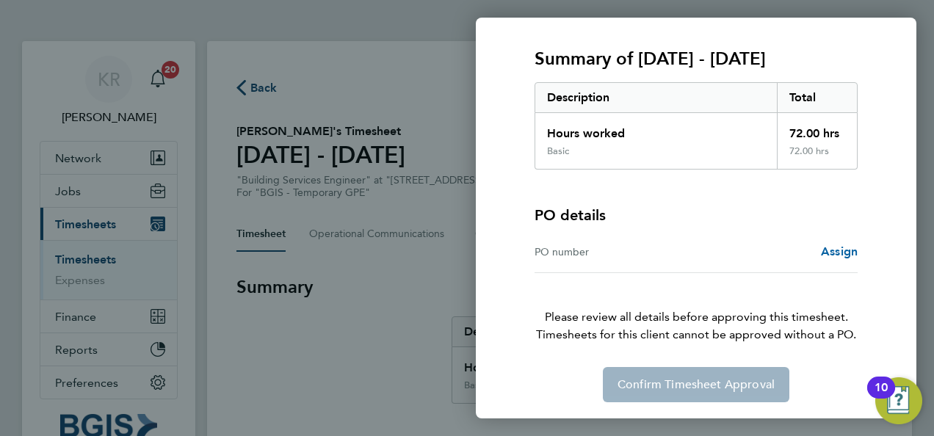
click at [829, 253] on span "Assign" at bounding box center [839, 252] width 37 height 14
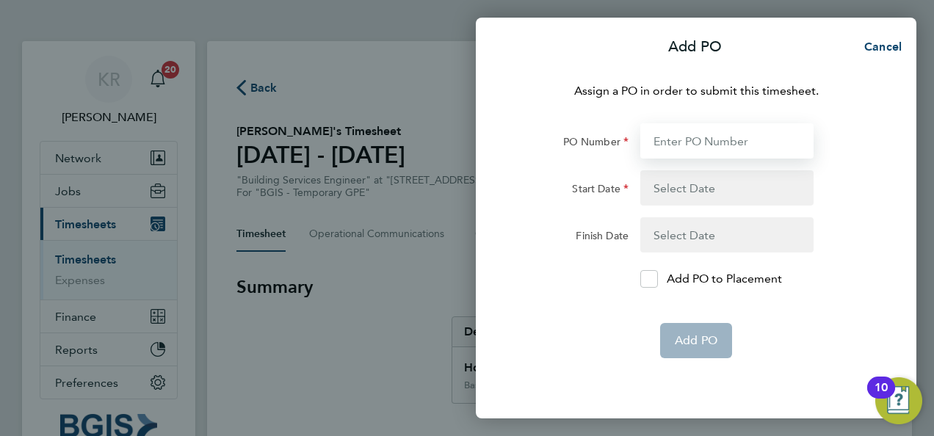
click at [682, 149] on input "PO Number" at bounding box center [727, 140] width 173 height 35
paste input "25001239"
type input "PO#25001239"
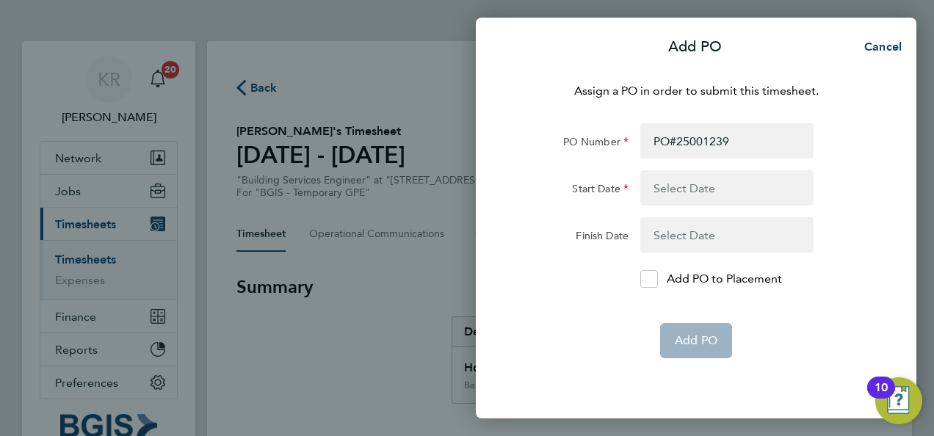
click at [704, 189] on button "button" at bounding box center [727, 187] width 173 height 35
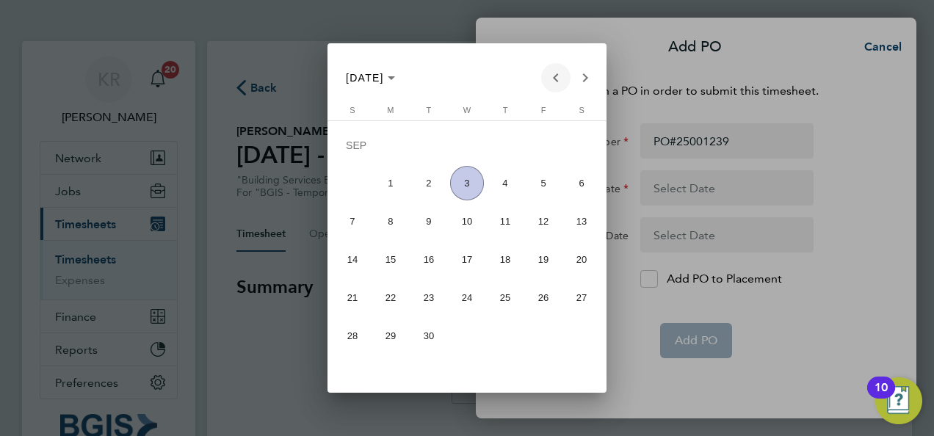
click at [564, 84] on span "Previous month" at bounding box center [555, 77] width 29 height 29
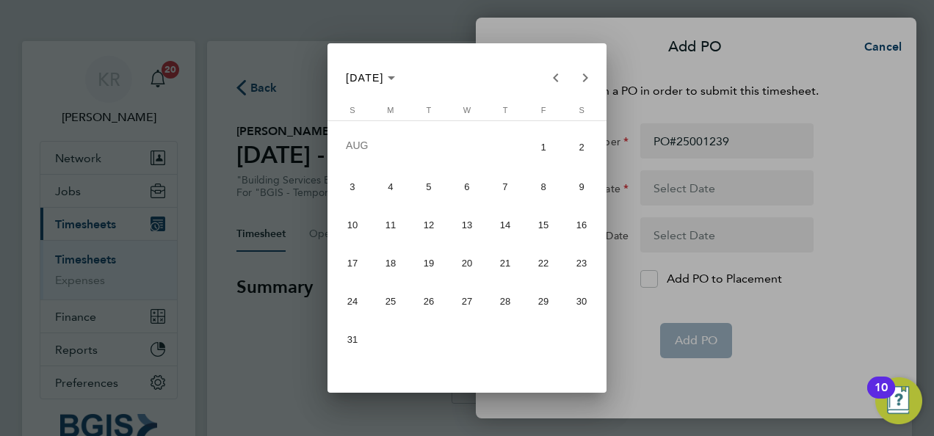
click at [574, 270] on span "23" at bounding box center [582, 263] width 35 height 35
type input "[DATE]"
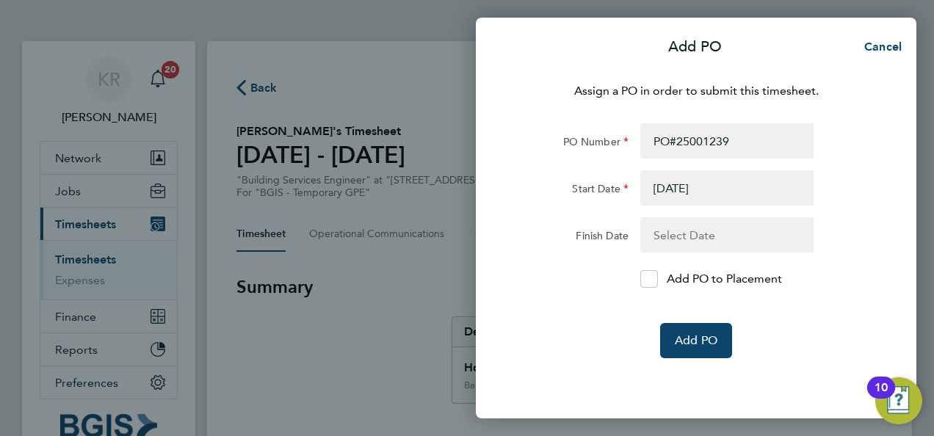
click at [703, 238] on button "button" at bounding box center [727, 234] width 173 height 35
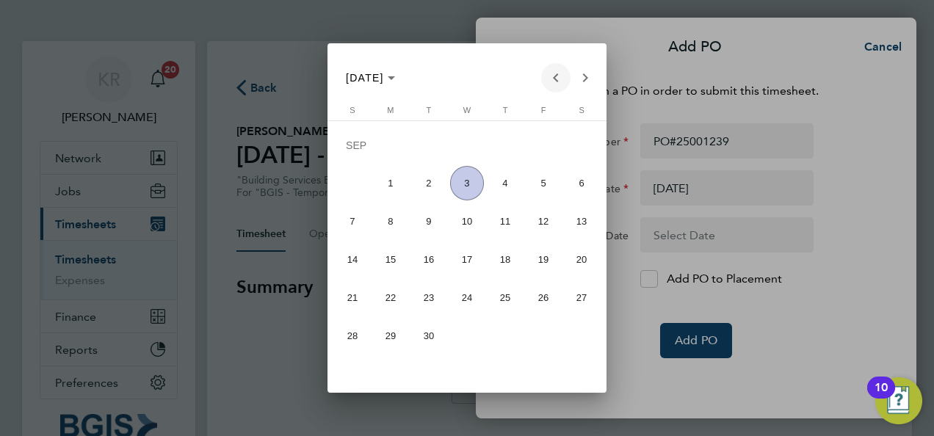
click at [561, 79] on span "Previous month" at bounding box center [555, 77] width 29 height 29
click at [571, 309] on span "30" at bounding box center [582, 301] width 35 height 35
type input "30 Aug 25"
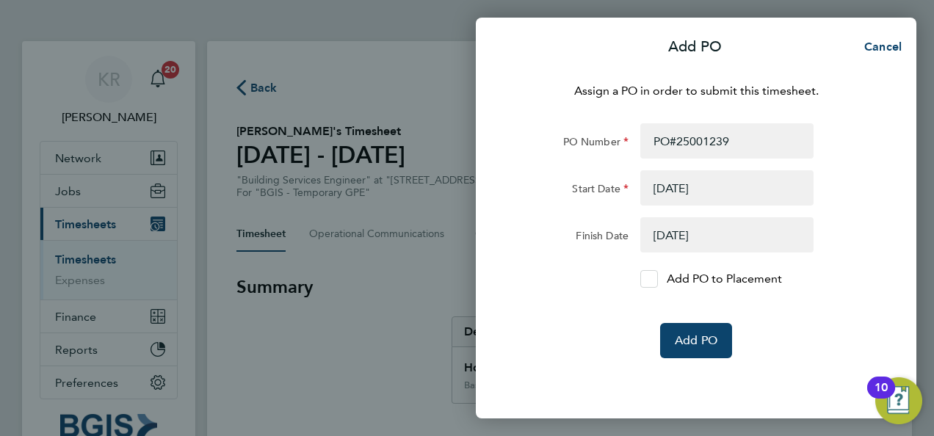
click at [646, 280] on icon at bounding box center [648, 280] width 11 height 10
click at [655, 279] on input "Add PO to Placement" at bounding box center [655, 279] width 0 height 0
click at [707, 332] on button "Add PO" at bounding box center [696, 340] width 72 height 35
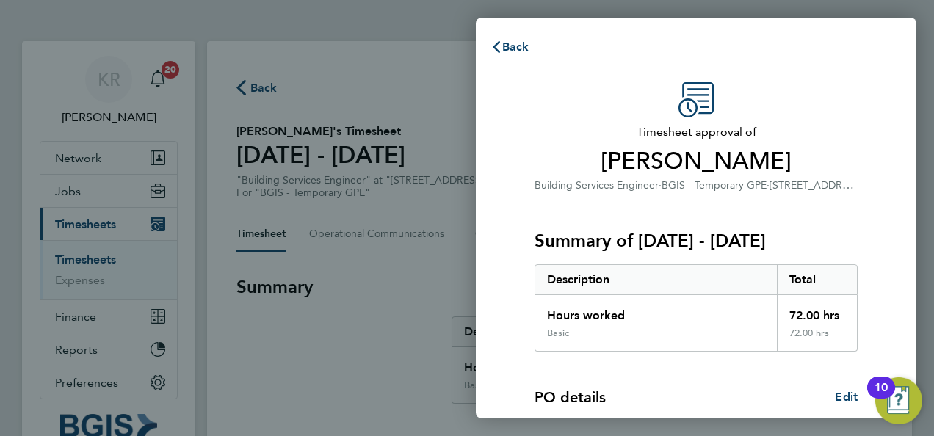
click at [839, 133] on span "Timesheet approval of" at bounding box center [696, 132] width 323 height 18
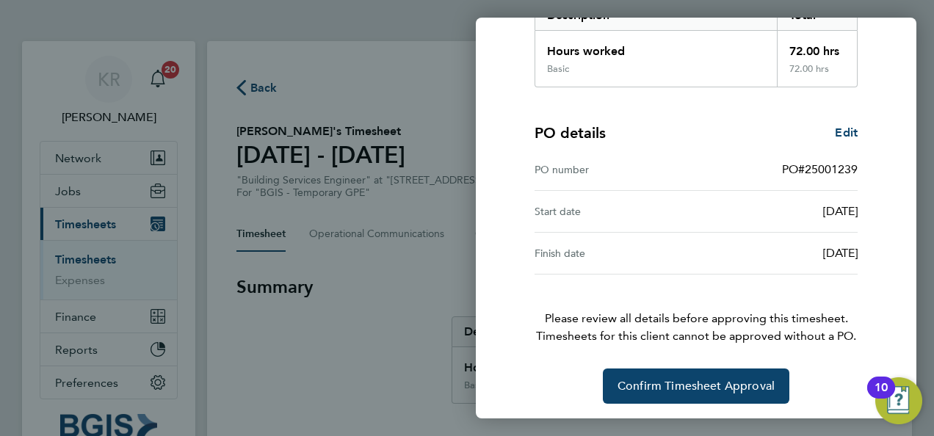
scroll to position [266, 0]
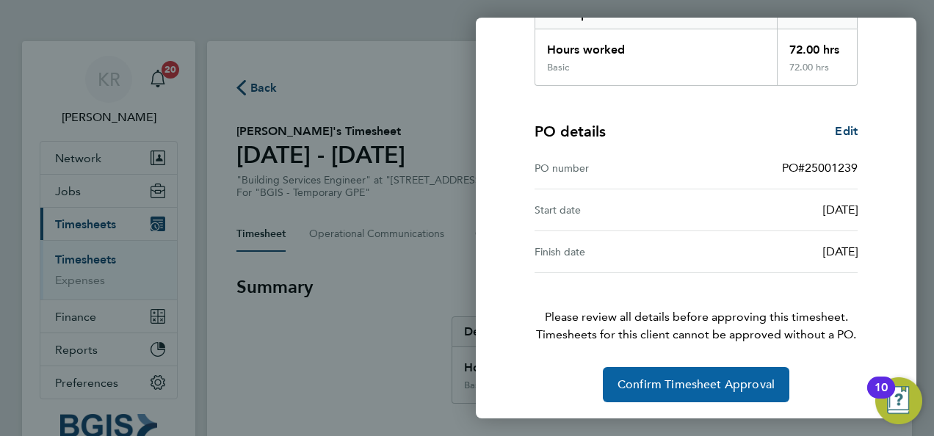
click at [716, 391] on button "Confirm Timesheet Approval" at bounding box center [696, 384] width 187 height 35
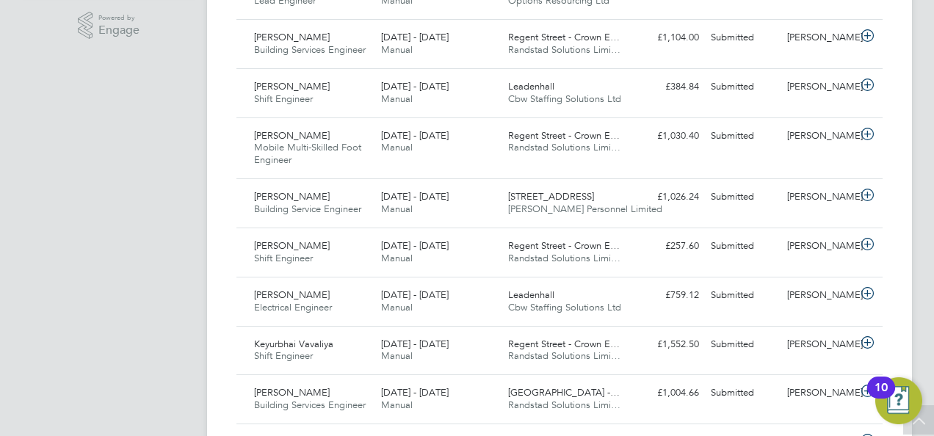
click at [927, 209] on div "KR Kirsty Roberts Notifications 20 Applications: Network Sites Workers Jobs Pos…" at bounding box center [467, 268] width 934 height 1476
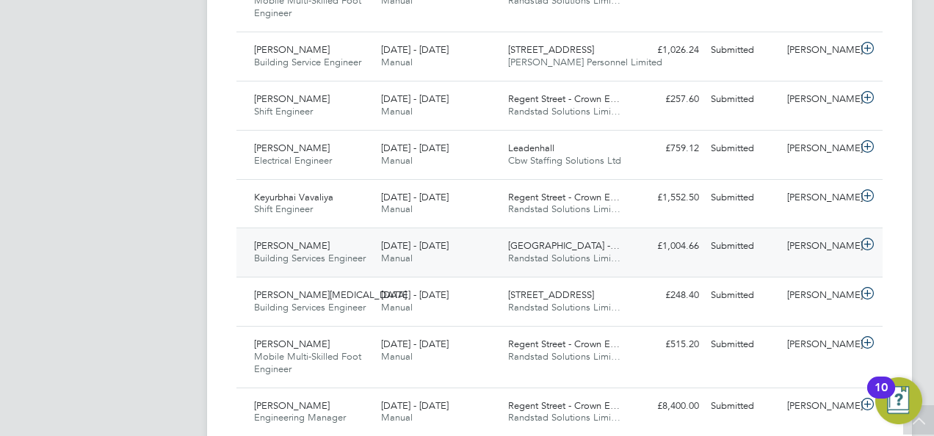
click at [870, 240] on icon at bounding box center [868, 245] width 18 height 12
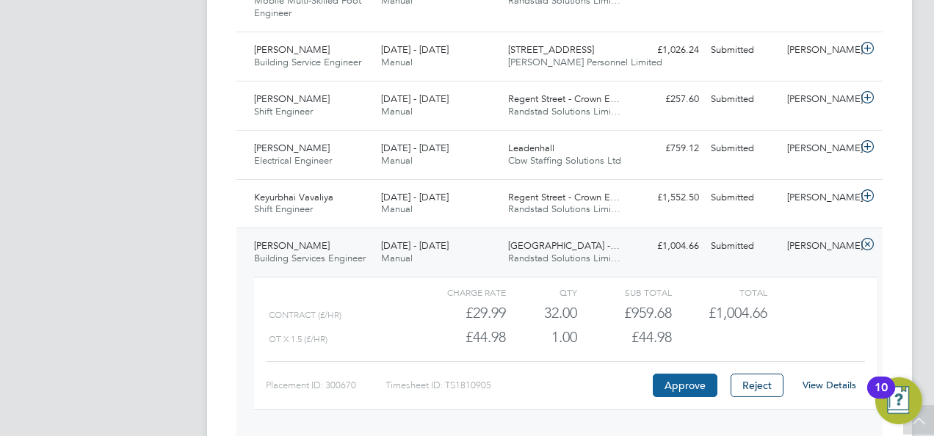
click at [690, 380] on button "Approve" at bounding box center [685, 386] width 65 height 24
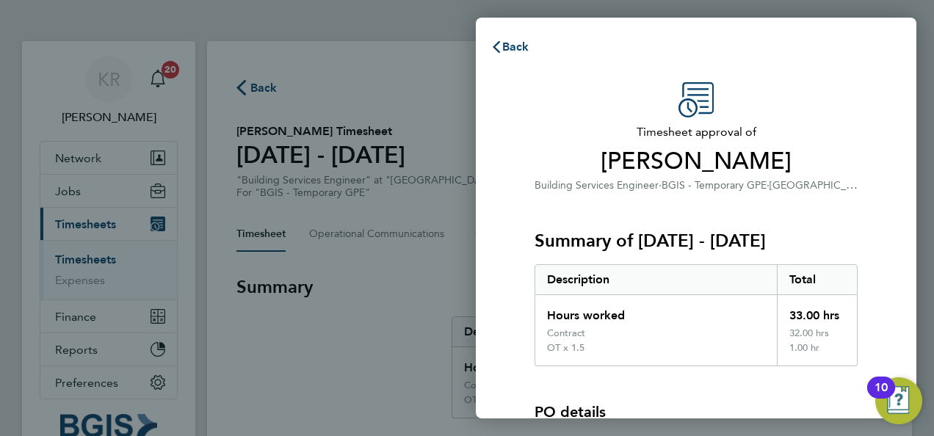
click at [868, 115] on div "Timesheet approval of [PERSON_NAME] Building Services Engineer · BGIS - Tempora…" at bounding box center [696, 340] width 358 height 517
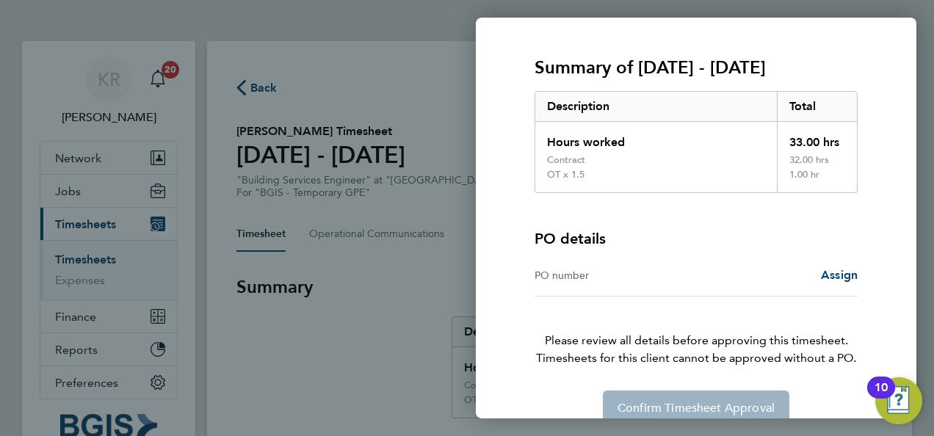
scroll to position [197, 0]
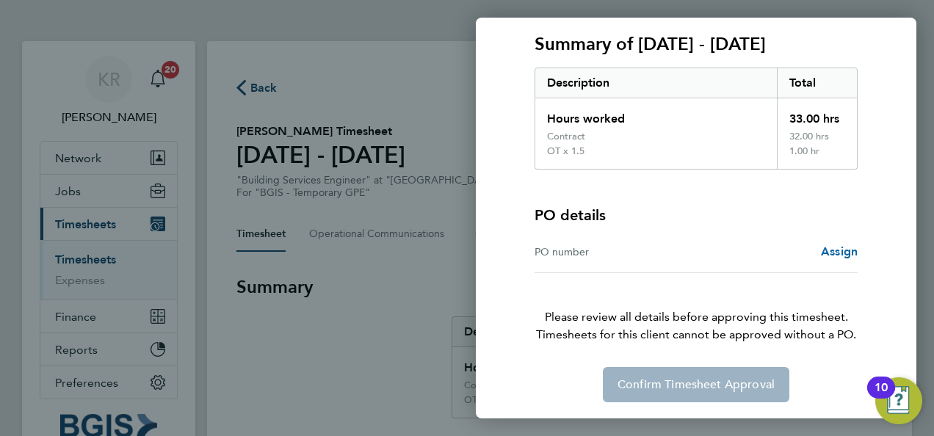
click at [827, 250] on span "Assign" at bounding box center [839, 252] width 37 height 14
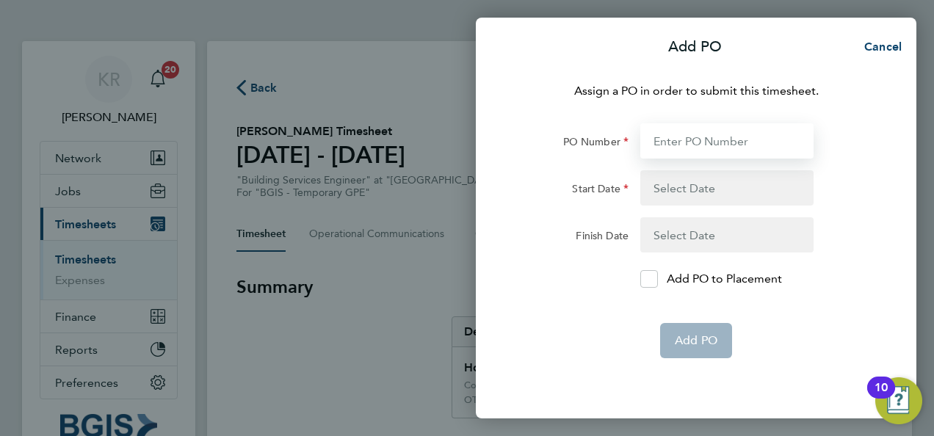
click at [720, 134] on input "PO Number" at bounding box center [727, 140] width 173 height 35
paste input "25001240"
type input "PO#25001240"
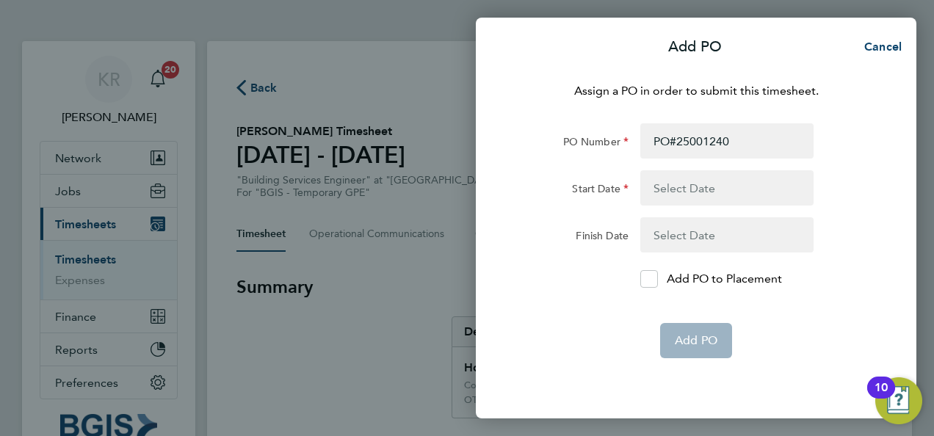
click at [735, 183] on button "button" at bounding box center [727, 187] width 173 height 35
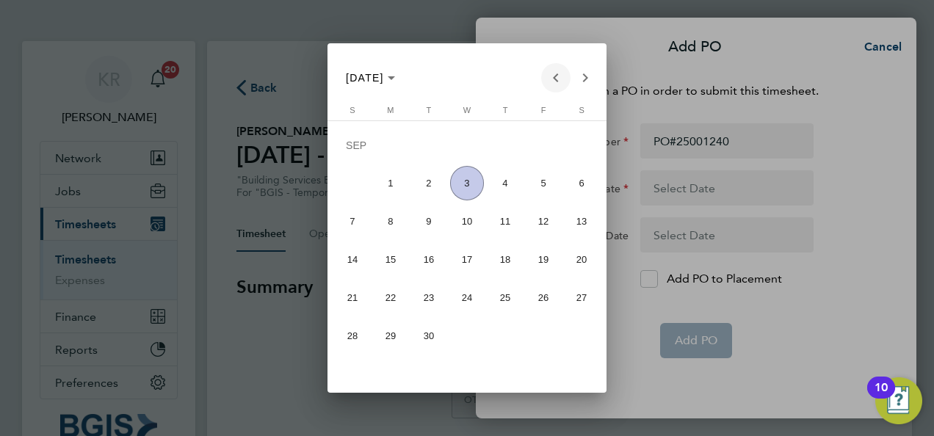
click at [557, 79] on span "Previous month" at bounding box center [555, 77] width 29 height 29
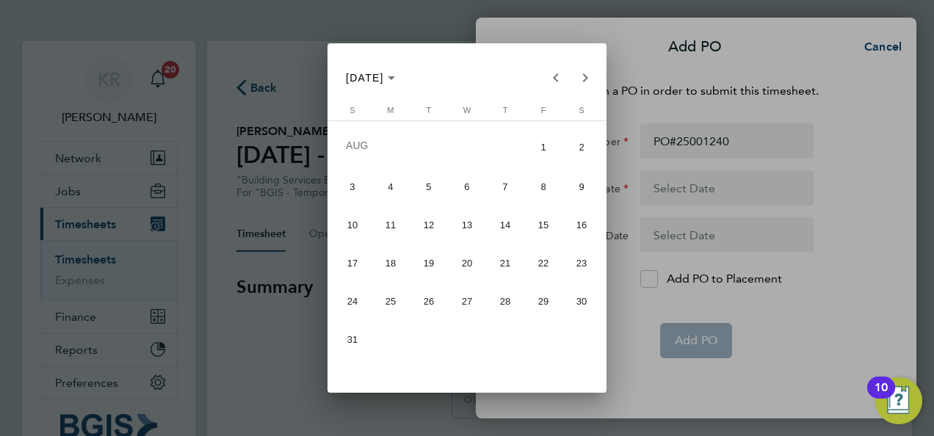
click at [570, 259] on span "23" at bounding box center [582, 263] width 35 height 35
type input "[DATE]"
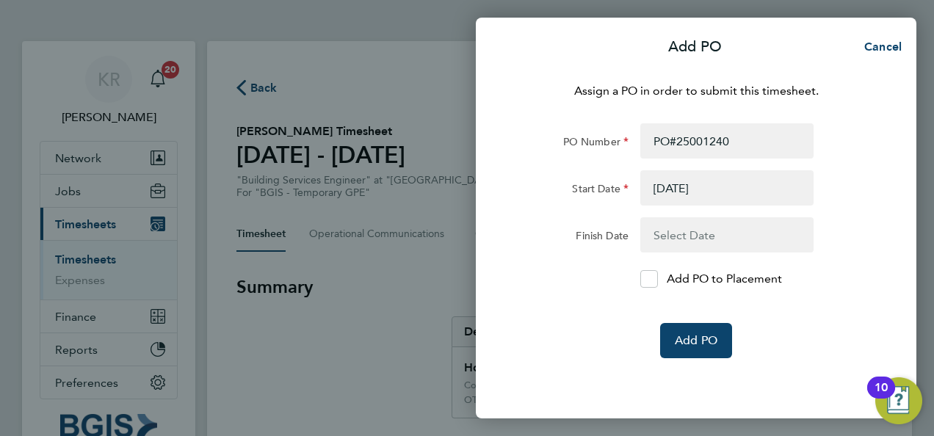
click at [749, 242] on button "button" at bounding box center [727, 234] width 173 height 35
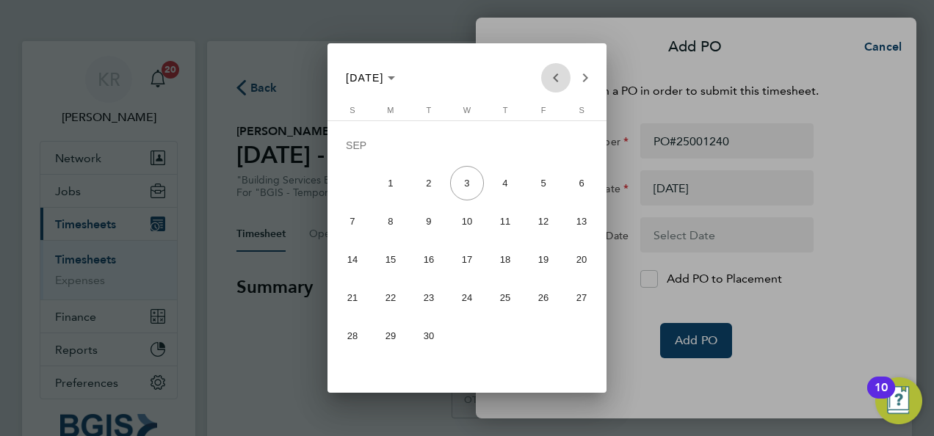
click at [554, 73] on span "Previous month" at bounding box center [555, 77] width 29 height 29
click at [545, 296] on span "29" at bounding box center [544, 301] width 35 height 35
type input "[DATE]"
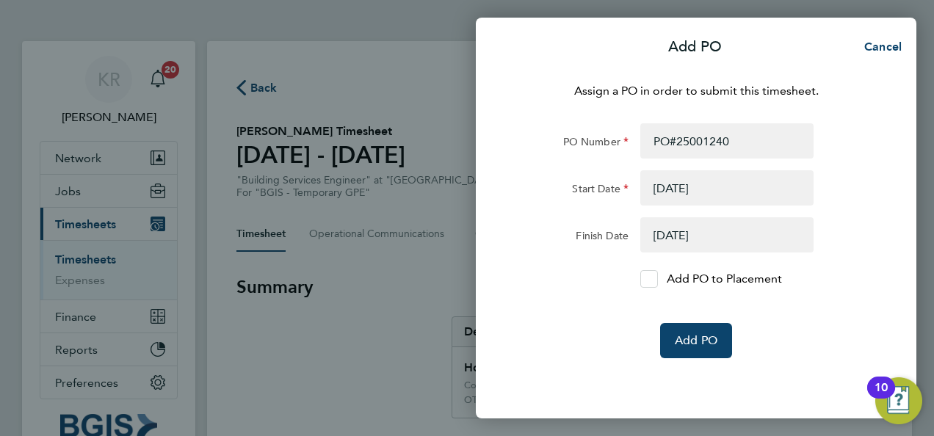
click at [646, 277] on icon at bounding box center [648, 280] width 11 height 10
click at [655, 279] on input "Add PO to Placement" at bounding box center [655, 279] width 0 height 0
click at [697, 336] on span "Add PO" at bounding box center [696, 340] width 43 height 15
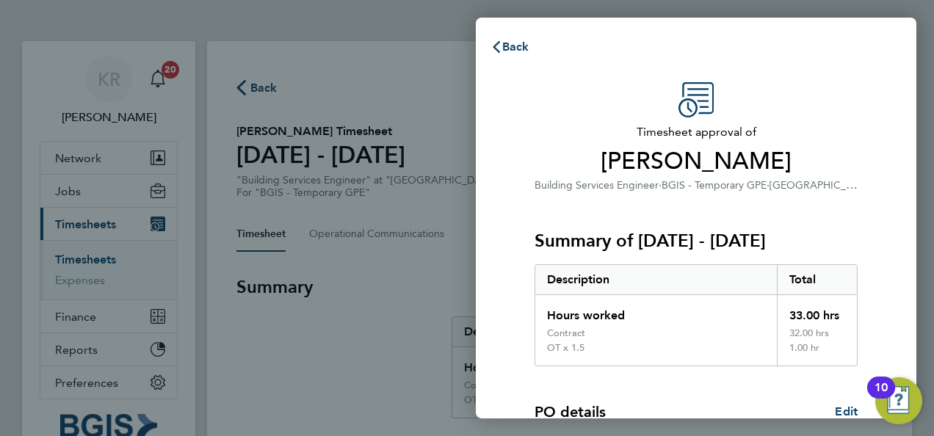
click at [833, 127] on span "Timesheet approval of" at bounding box center [696, 132] width 323 height 18
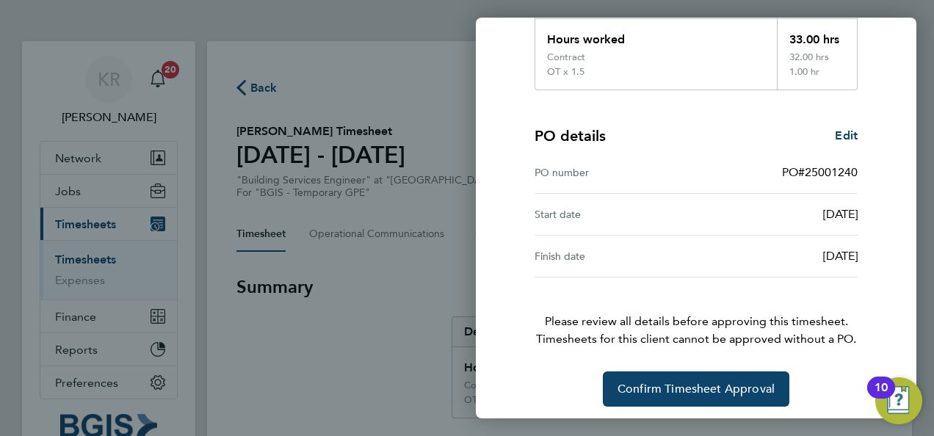
scroll to position [281, 0]
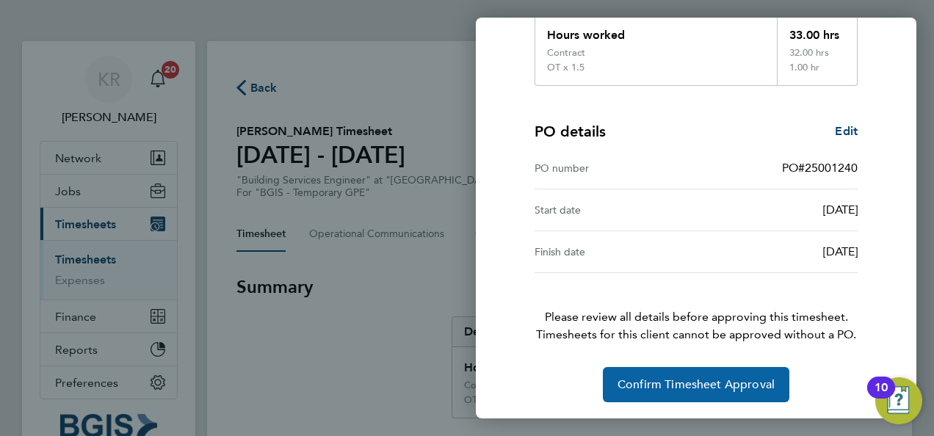
click at [728, 397] on button "Confirm Timesheet Approval" at bounding box center [696, 384] width 187 height 35
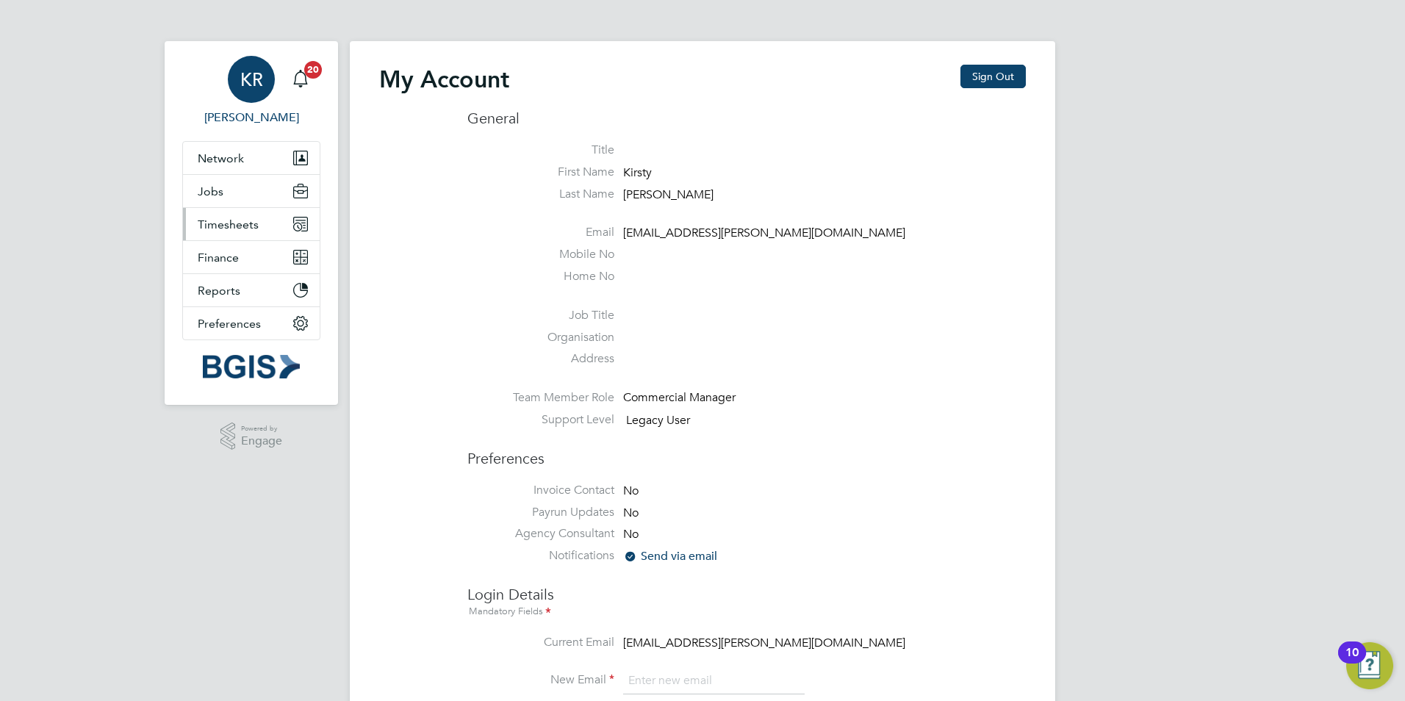
type input "[EMAIL_ADDRESS][PERSON_NAME][DOMAIN_NAME]"
click at [248, 227] on span "Timesheets" at bounding box center [228, 224] width 61 height 14
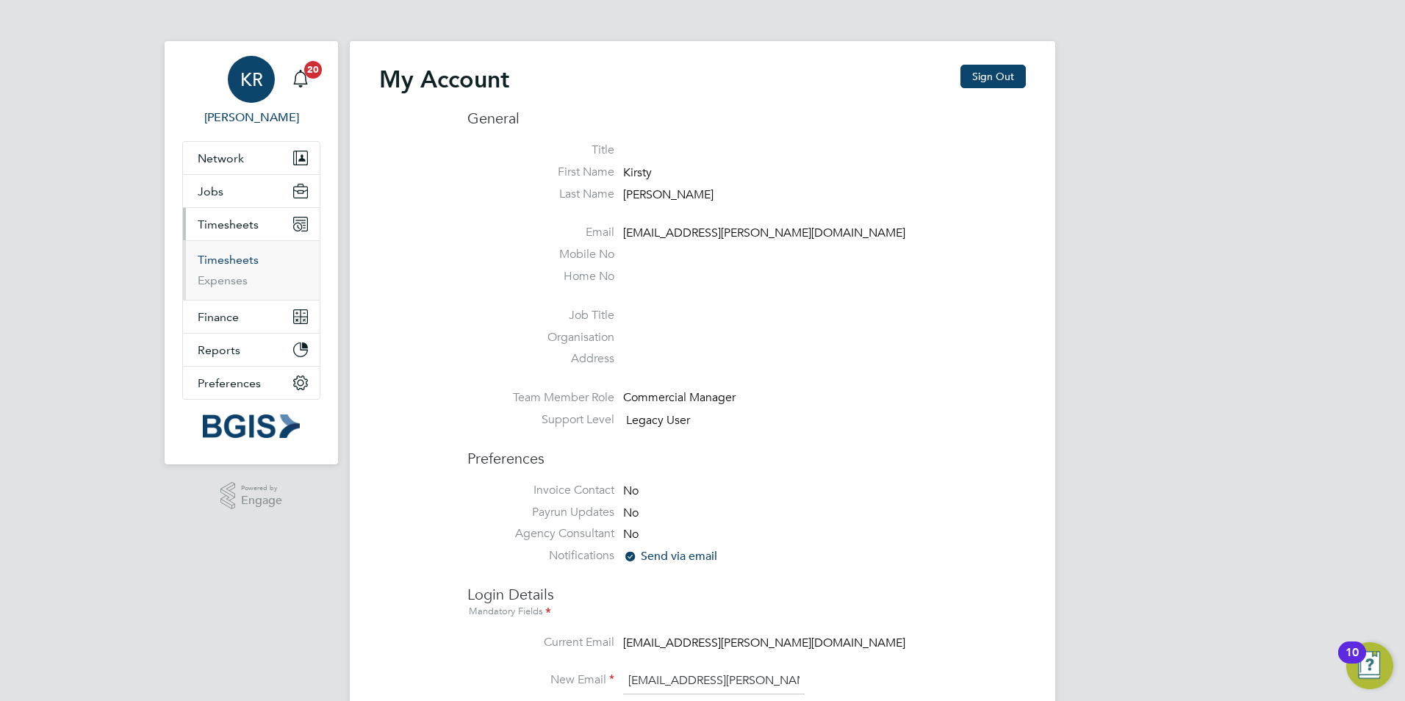
click at [223, 259] on link "Timesheets" at bounding box center [228, 260] width 61 height 14
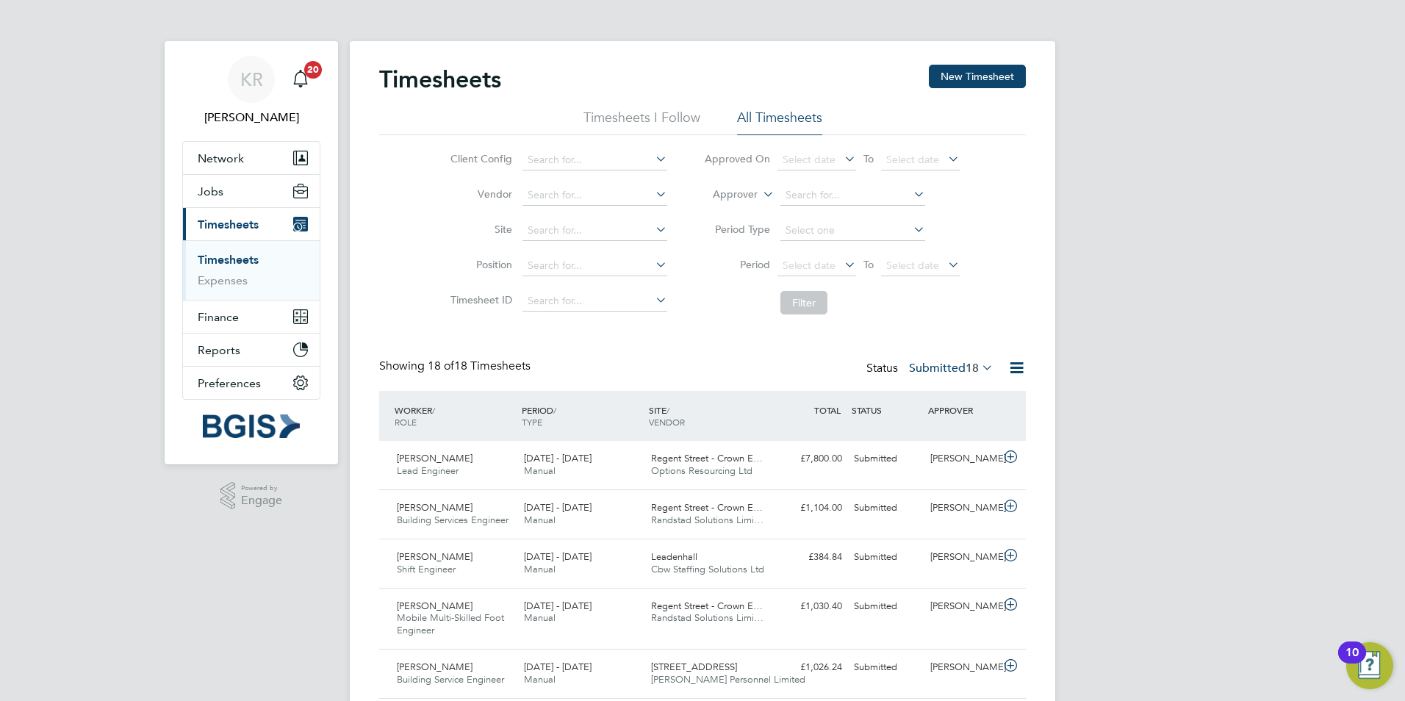
click at [1235, 98] on div "KR Kirsty Roberts Notifications 20 Applications: Network Sites Workers Jobs Pos…" at bounding box center [702, 713] width 1405 height 1427
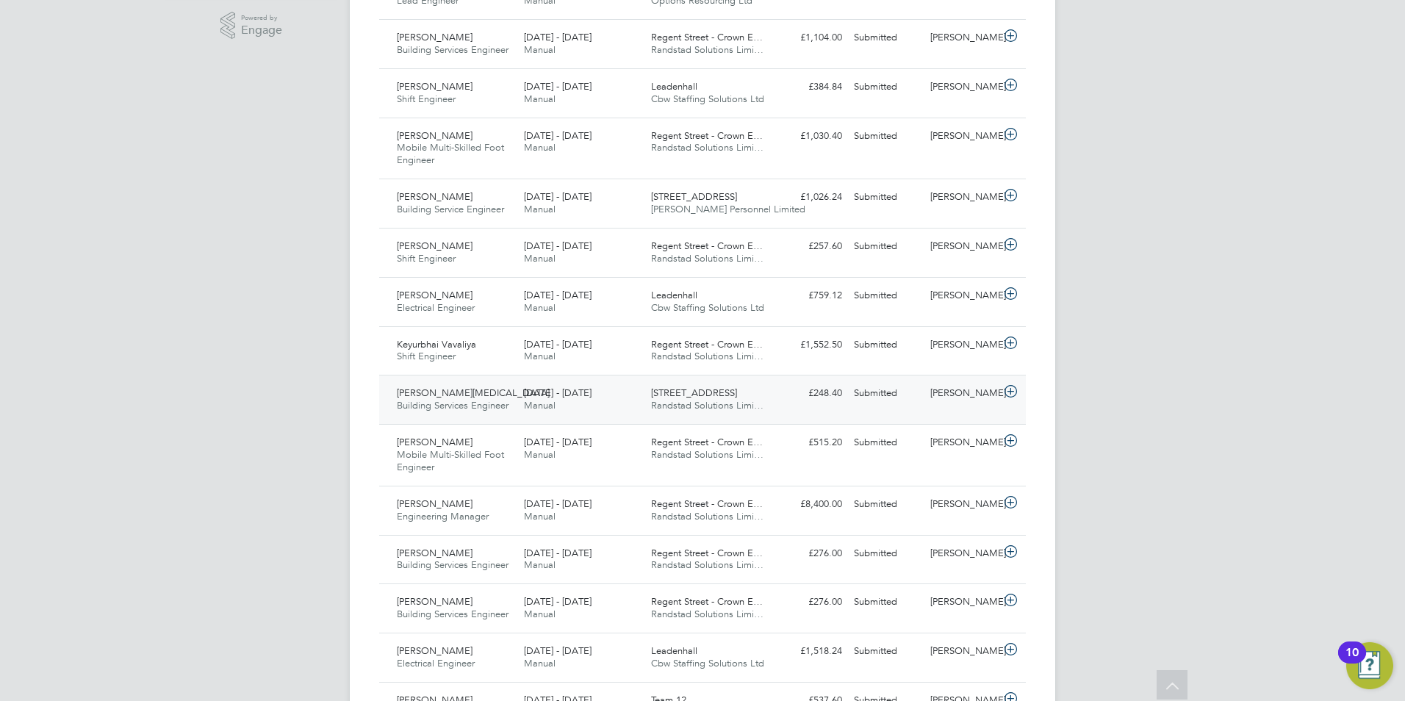
click at [1012, 392] on icon at bounding box center [1010, 392] width 18 height 12
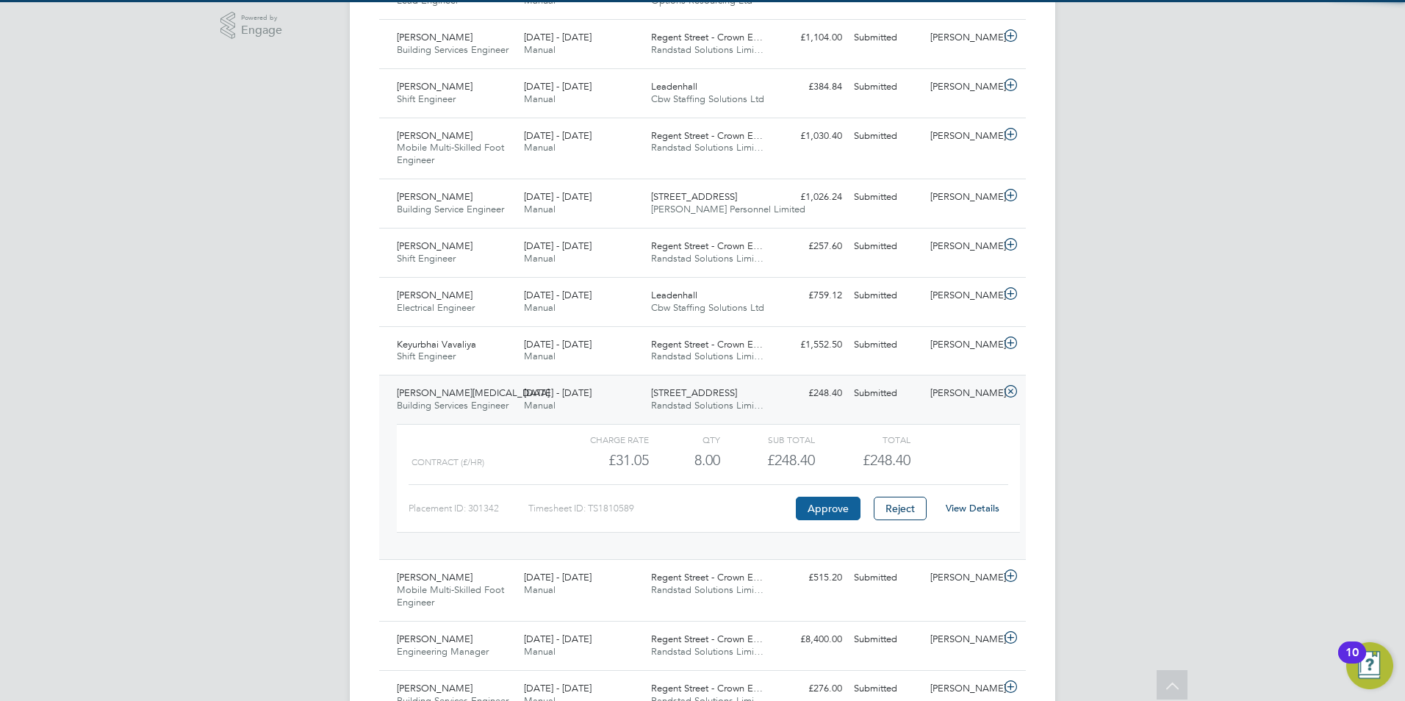
click at [843, 499] on button "Approve" at bounding box center [828, 509] width 65 height 24
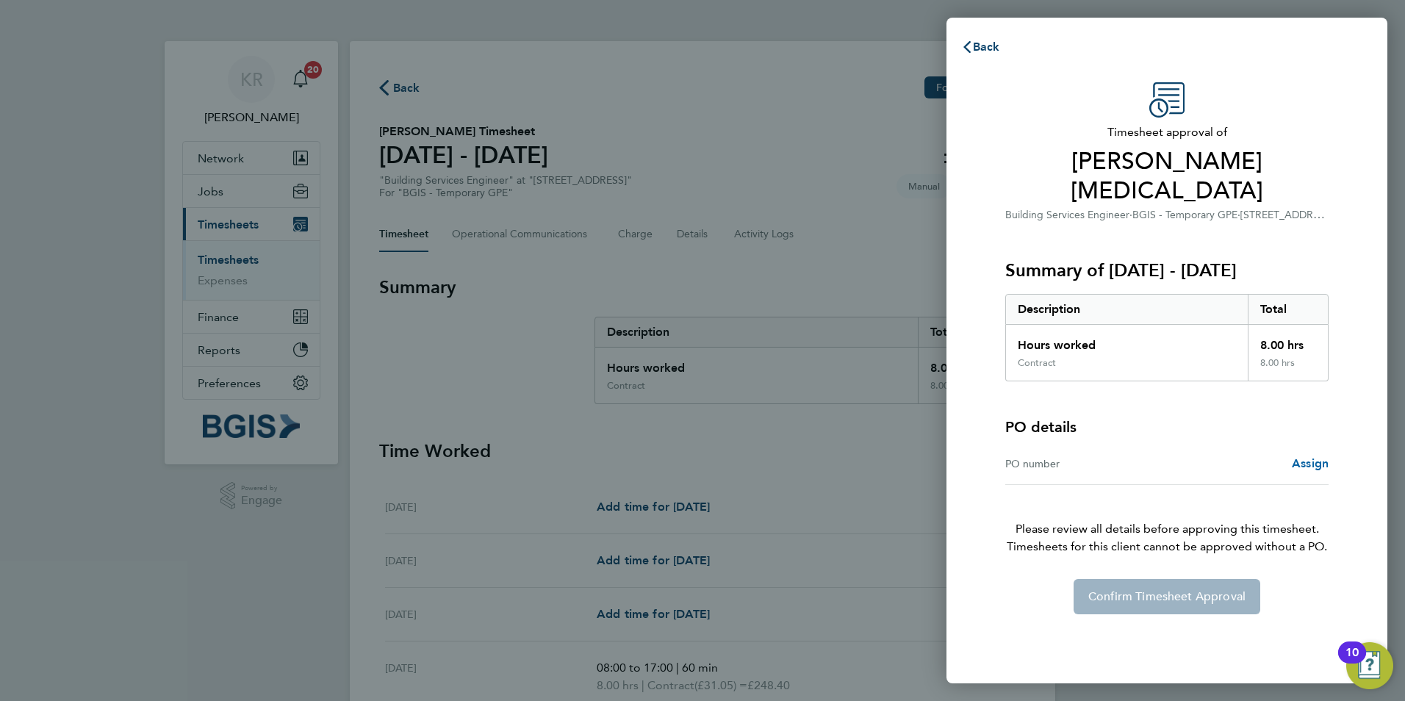
click at [1297, 456] on span "Assign" at bounding box center [1309, 463] width 37 height 14
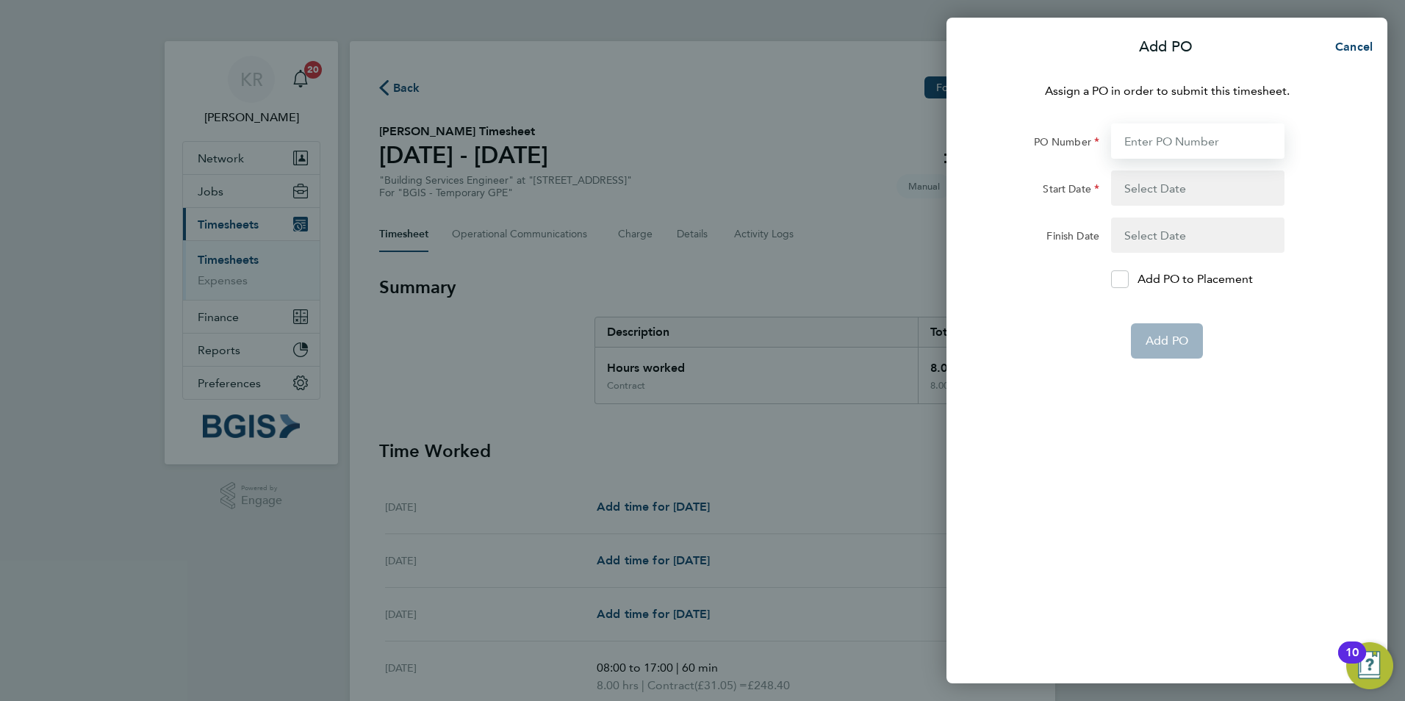
click at [1148, 142] on input "PO Number" at bounding box center [1197, 140] width 173 height 35
paste input "PO# 25001241"
type input "PO# 25001241"
click at [1146, 184] on button "button" at bounding box center [1197, 187] width 173 height 35
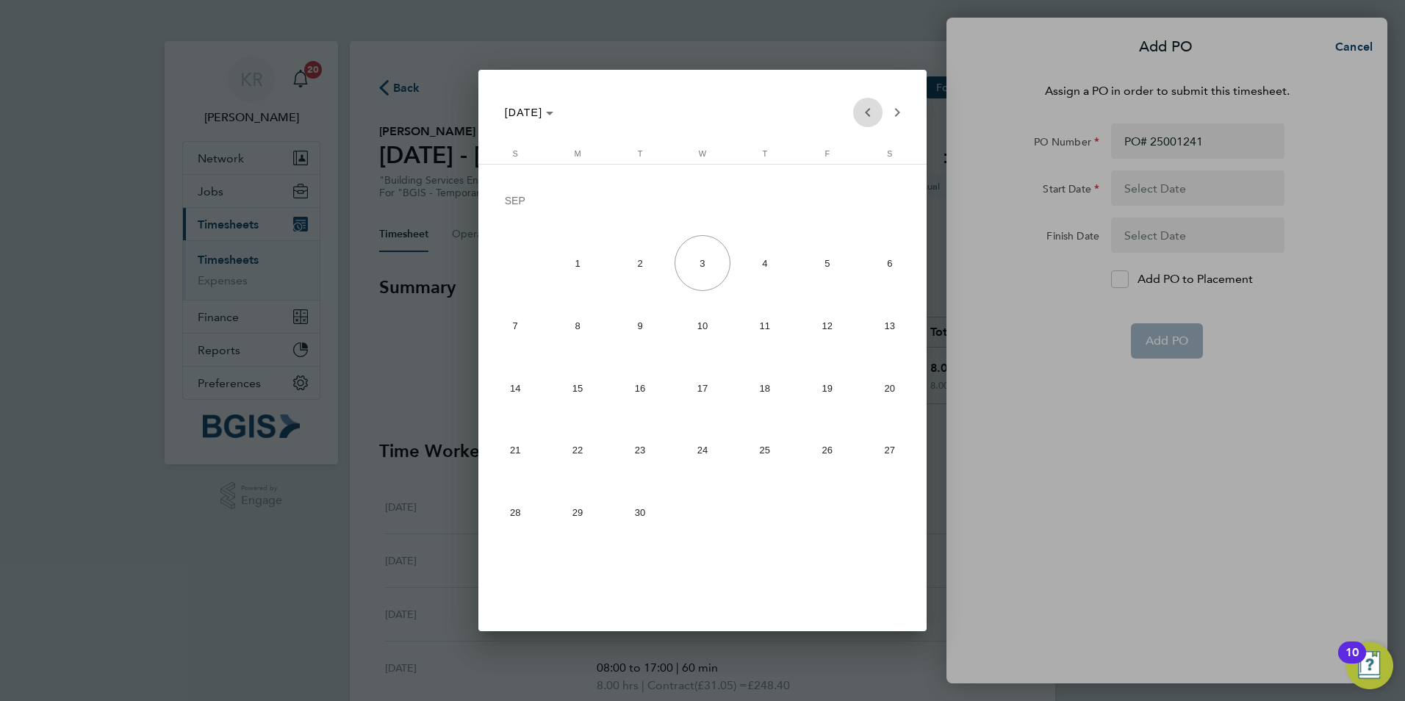
click at [862, 118] on span "Previous month" at bounding box center [867, 112] width 29 height 29
click at [878, 387] on span "23" at bounding box center [890, 392] width 57 height 56
type input "[DATE]"
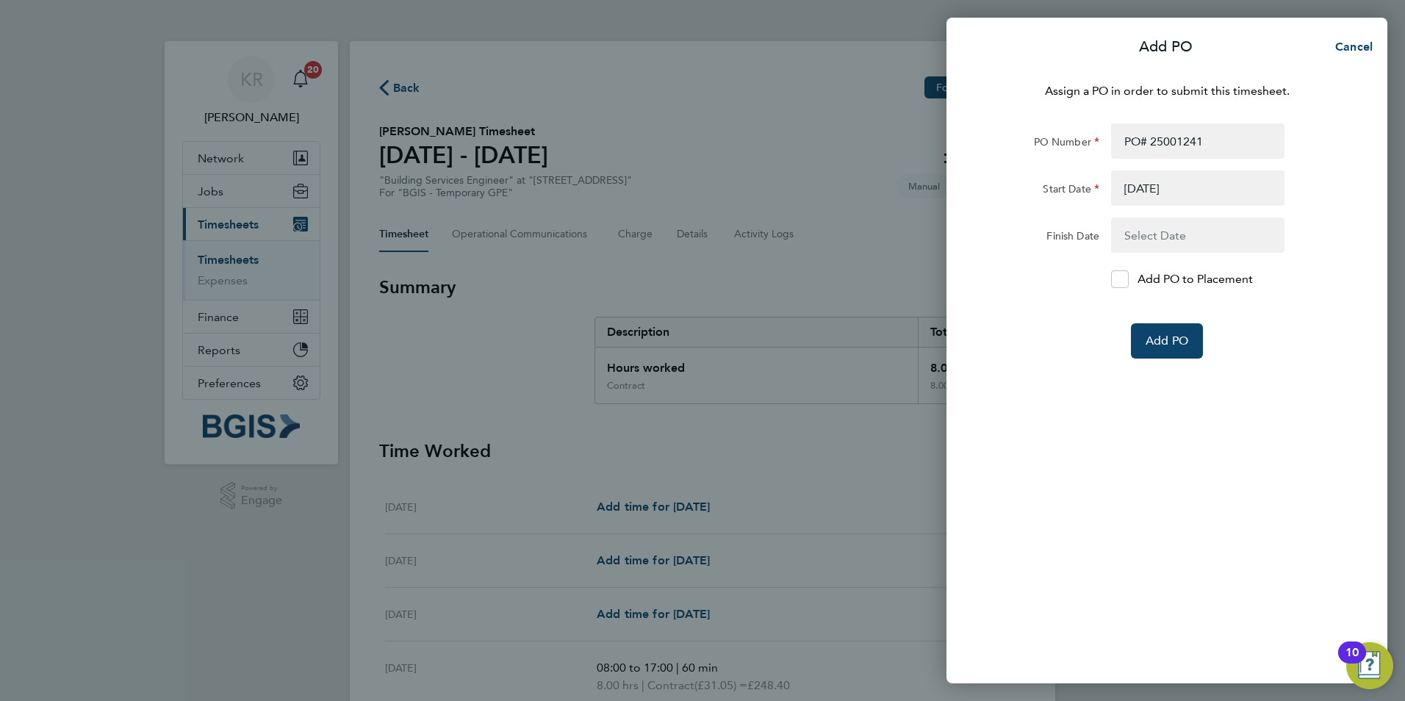
click at [1158, 234] on button "button" at bounding box center [1197, 234] width 173 height 35
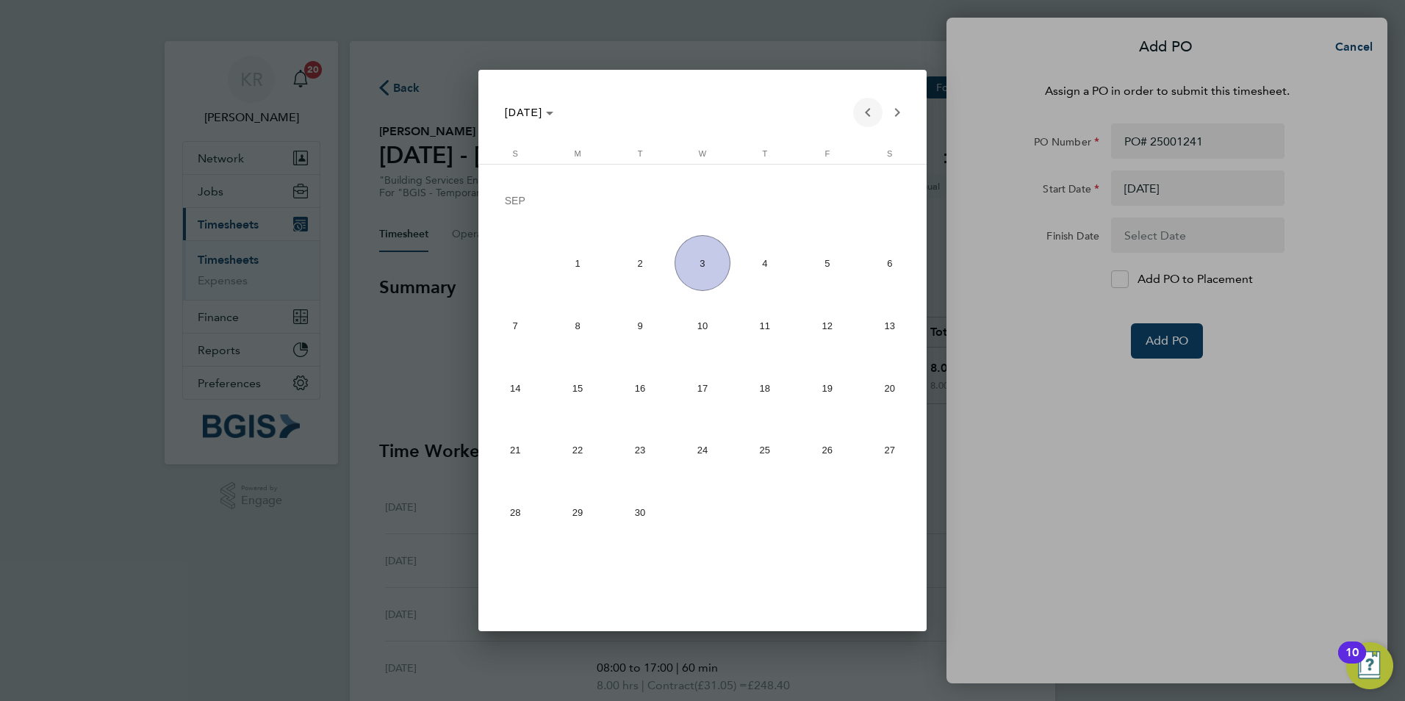
click at [859, 115] on span "Previous month" at bounding box center [867, 112] width 29 height 29
click at [830, 450] on span "29" at bounding box center [827, 454] width 56 height 56
type input "[DATE]"
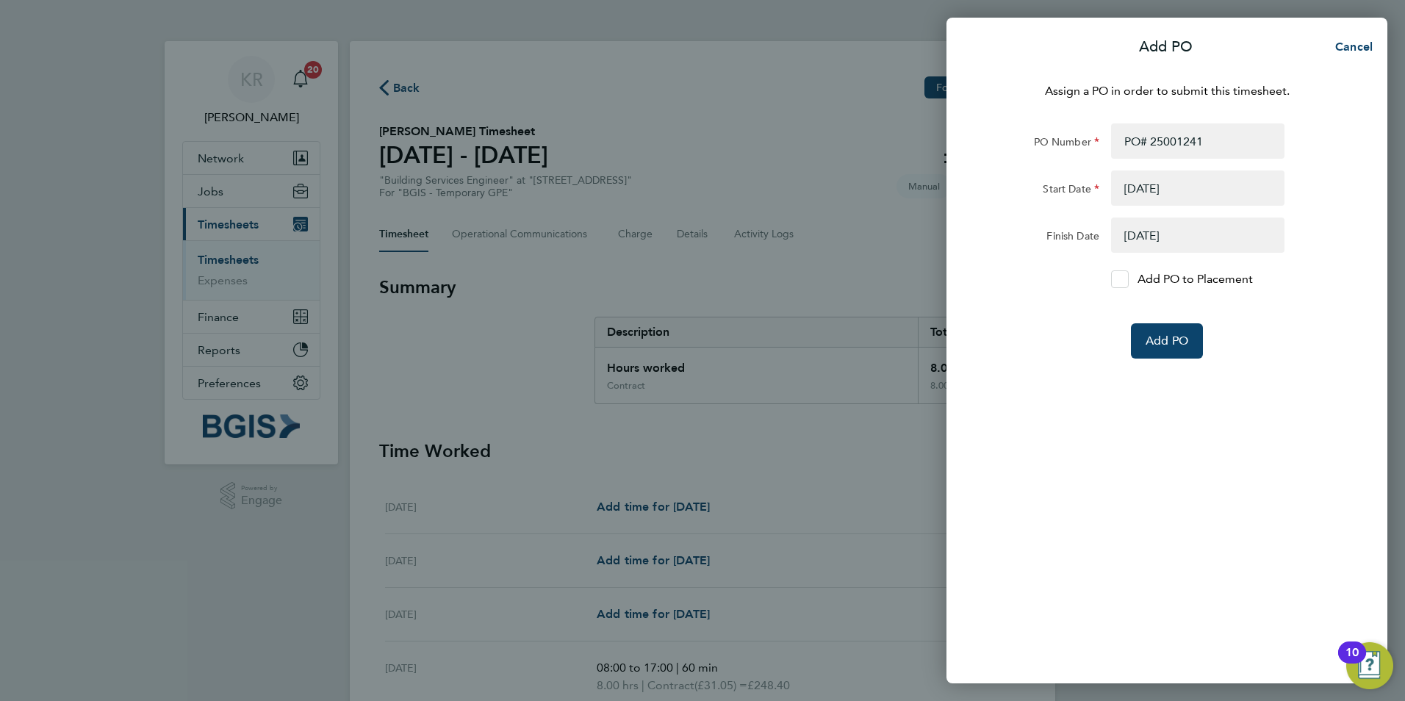
click at [1117, 273] on div at bounding box center [1120, 279] width 18 height 18
click at [1125, 279] on input "Add PO to Placement" at bounding box center [1125, 279] width 0 height 0
click at [1157, 332] on button "Add PO" at bounding box center [1167, 340] width 72 height 35
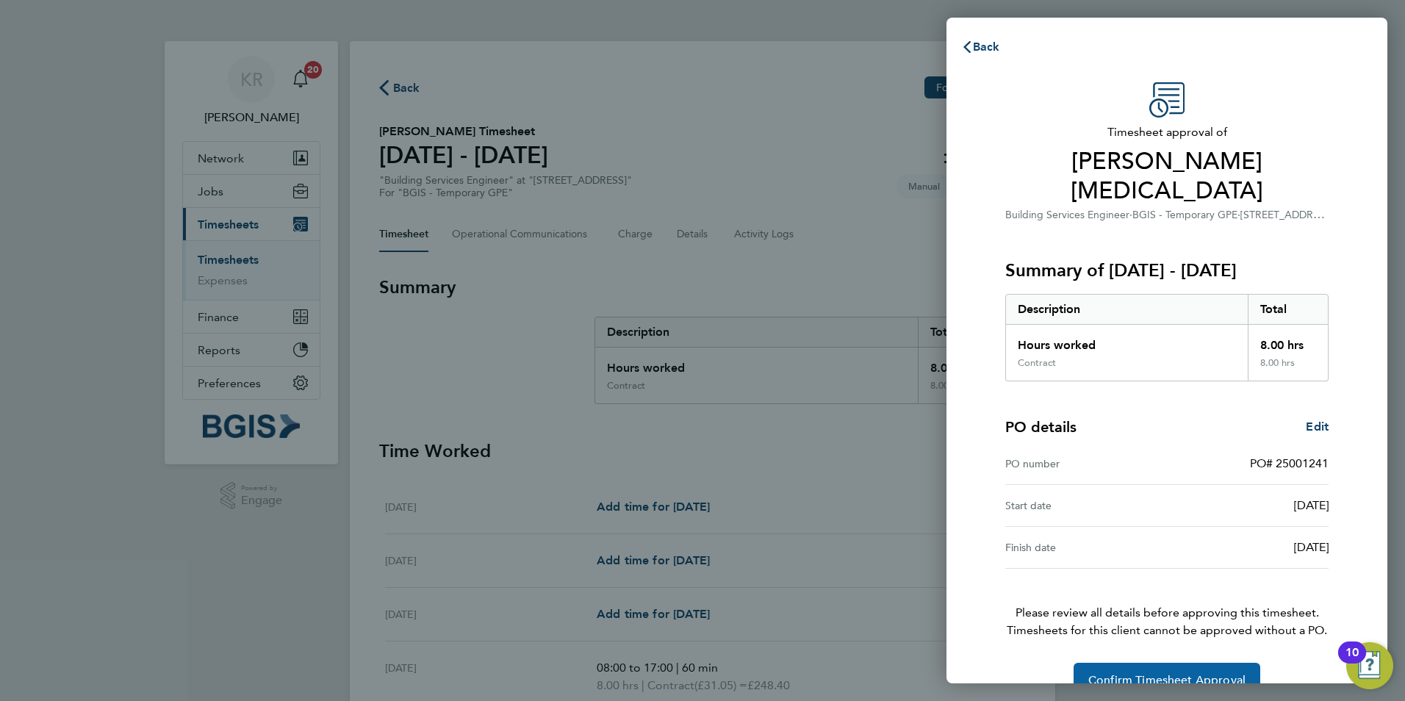
click at [1197, 673] on span "Confirm Timesheet Approval" at bounding box center [1166, 680] width 157 height 15
